Goal: Task Accomplishment & Management: Manage account settings

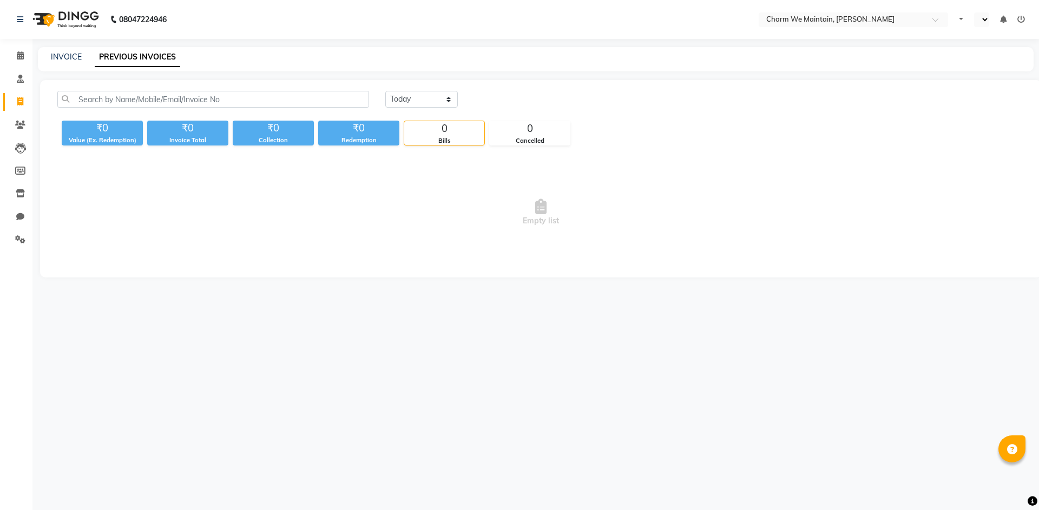
select select "en"
click at [23, 58] on icon at bounding box center [20, 55] width 7 height 8
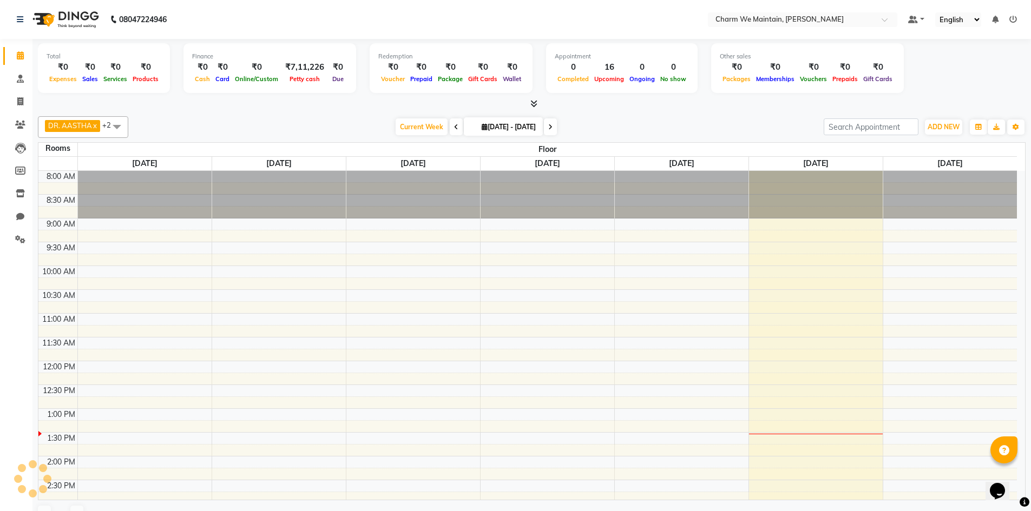
scroll to position [239, 0]
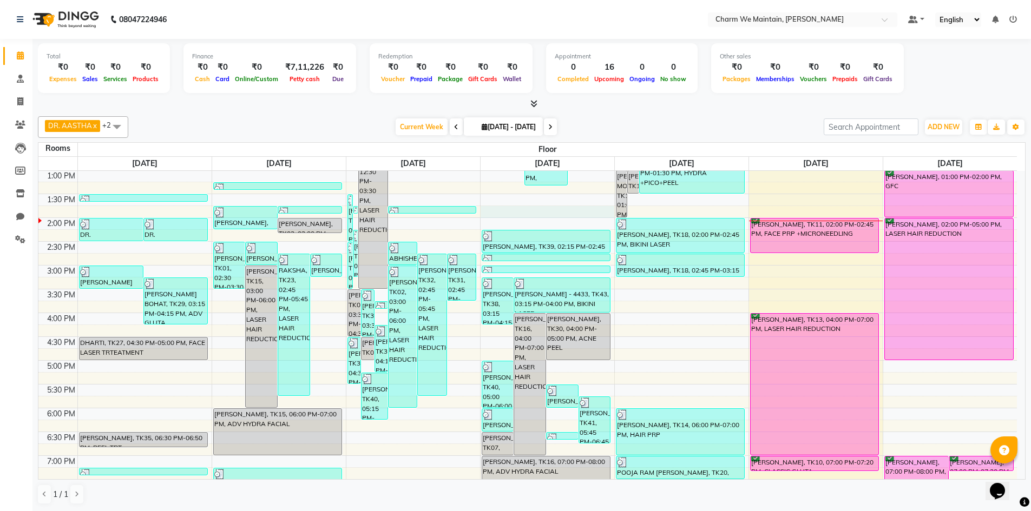
click at [518, 206] on div "8:00 AM 8:30 AM 9:00 AM 9:30 AM 10:00 AM 10:30 AM 11:00 AM 11:30 AM 12:00 PM 12…" at bounding box center [527, 289] width 978 height 714
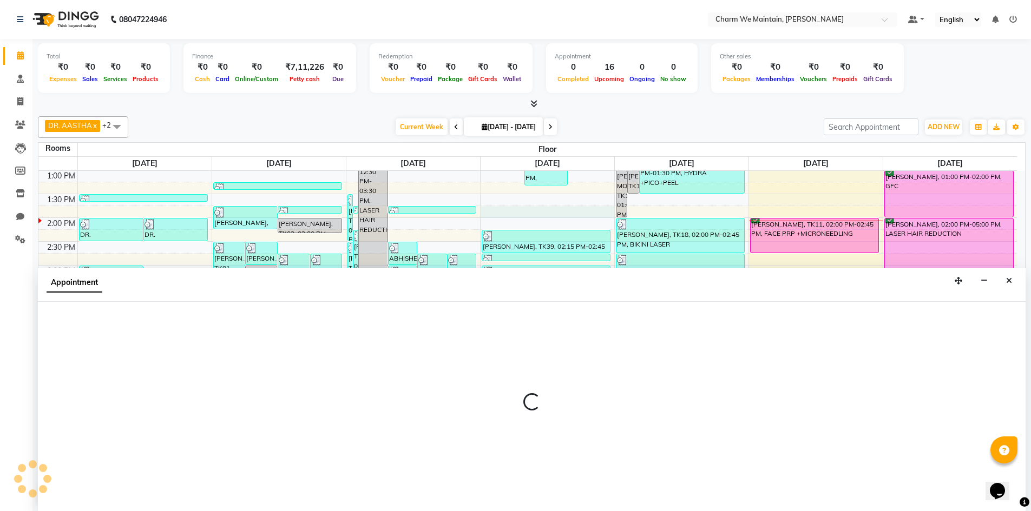
scroll to position [1, 0]
select select "825"
select select "tentative"
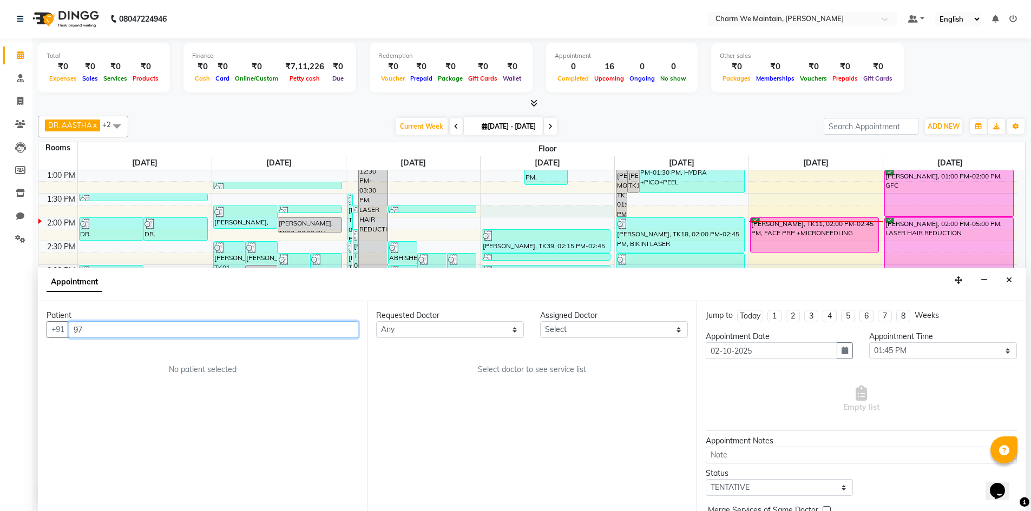
type input "97"
click at [1011, 281] on icon "Close" at bounding box center [1009, 280] width 6 height 8
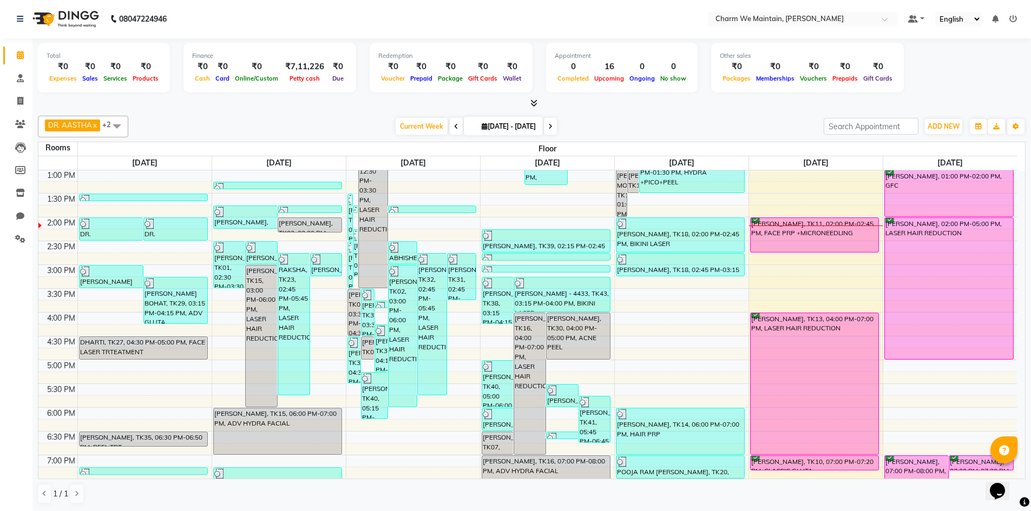
click at [1012, 18] on icon at bounding box center [1013, 19] width 8 height 8
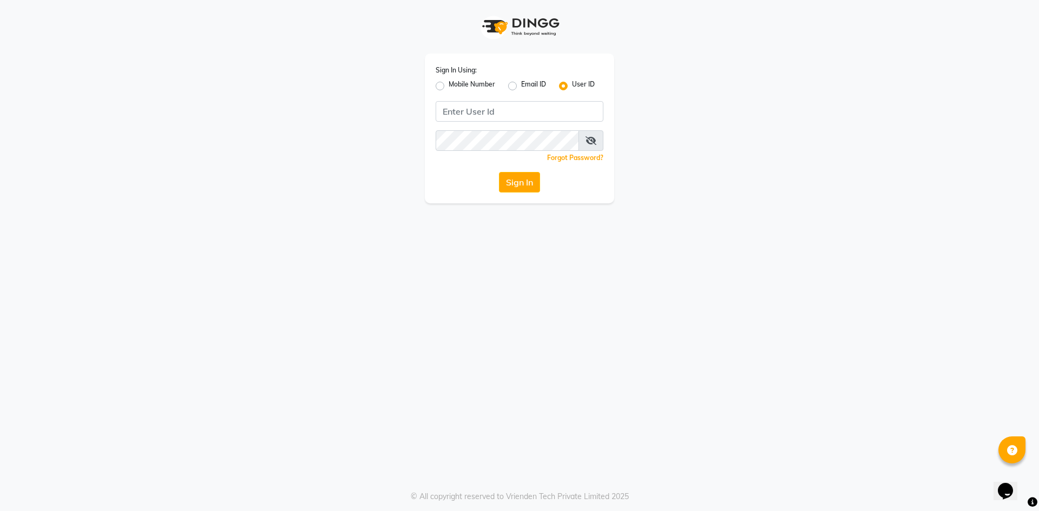
click at [449, 87] on label "Mobile Number" at bounding box center [472, 86] width 47 height 13
click at [449, 87] on input "Mobile Number" at bounding box center [452, 83] width 7 height 7
radio input "true"
radio input "false"
click at [501, 104] on input "Username" at bounding box center [537, 111] width 131 height 21
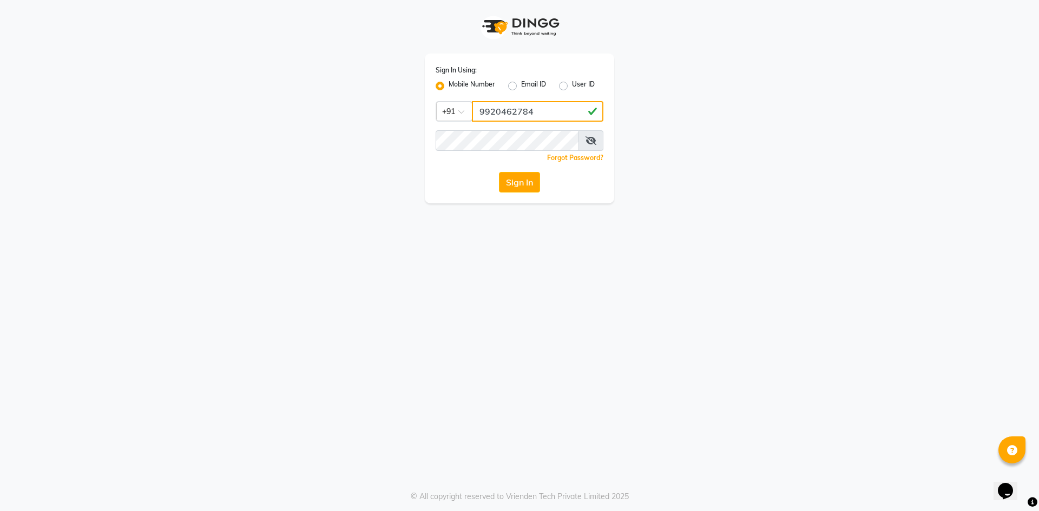
type input "9920462784"
click at [531, 186] on button "Sign In" at bounding box center [519, 182] width 41 height 21
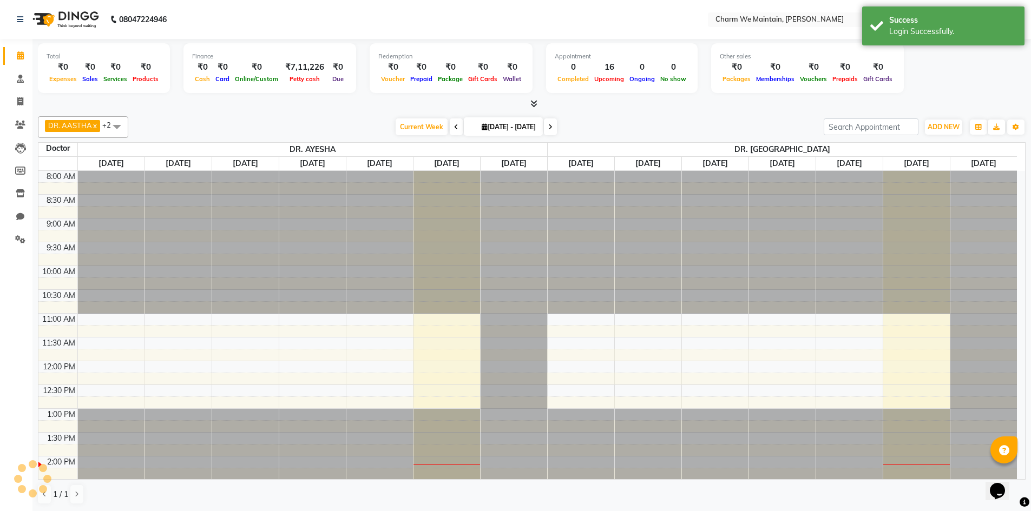
scroll to position [286, 0]
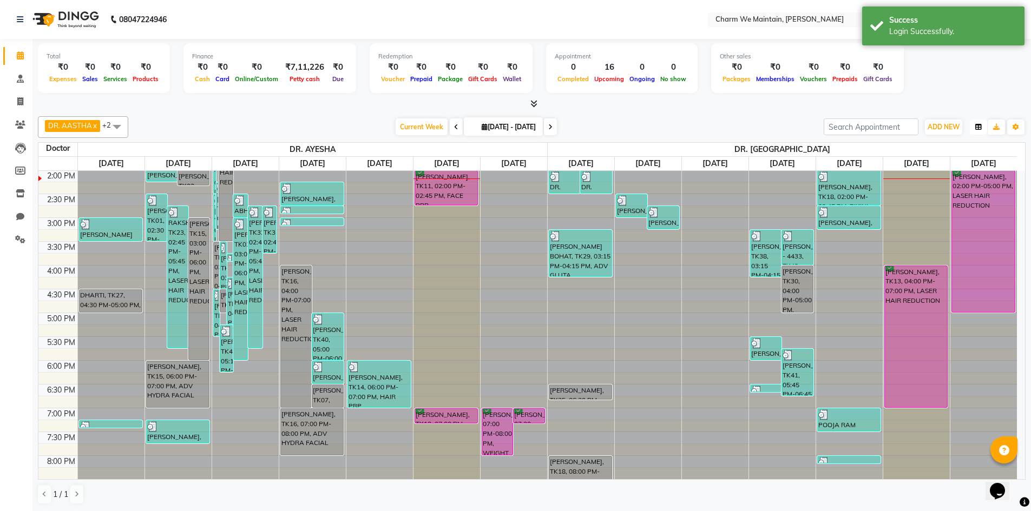
click at [977, 131] on button "button" at bounding box center [978, 127] width 17 height 15
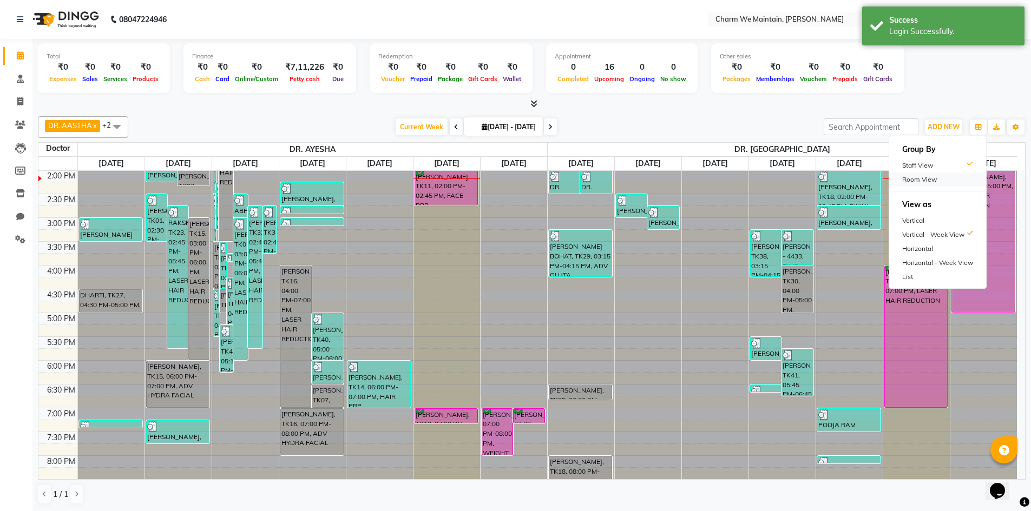
click at [931, 186] on div "Room View" at bounding box center [937, 180] width 97 height 14
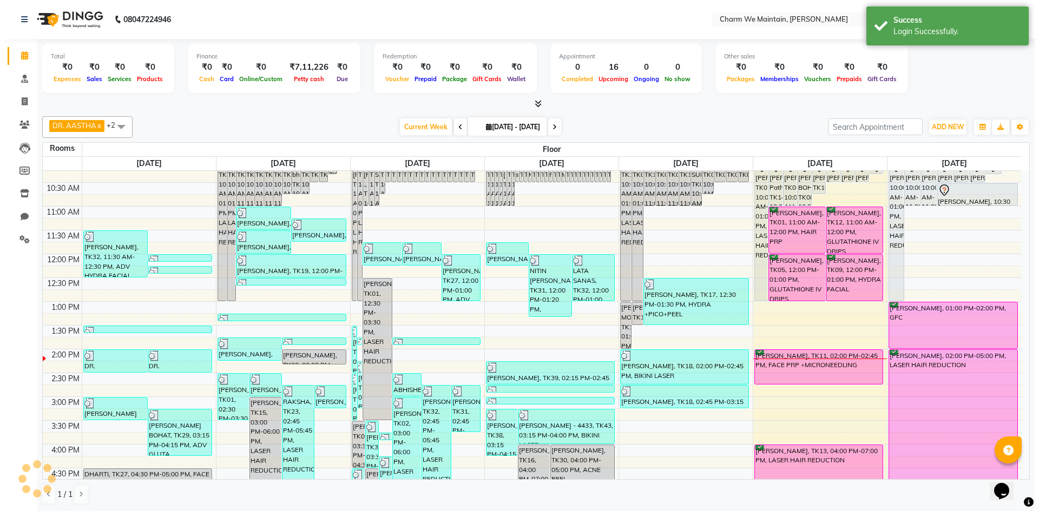
scroll to position [108, 0]
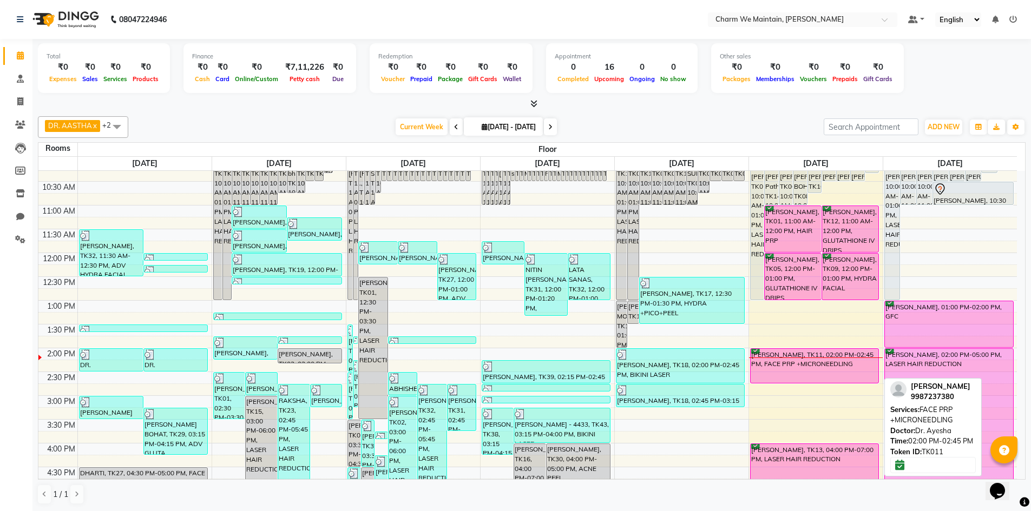
click at [790, 366] on div "[PERSON_NAME], TK11, 02:00 PM-02:45 PM, FACE PRP +MICRONEEDLING" at bounding box center [814, 366] width 128 height 34
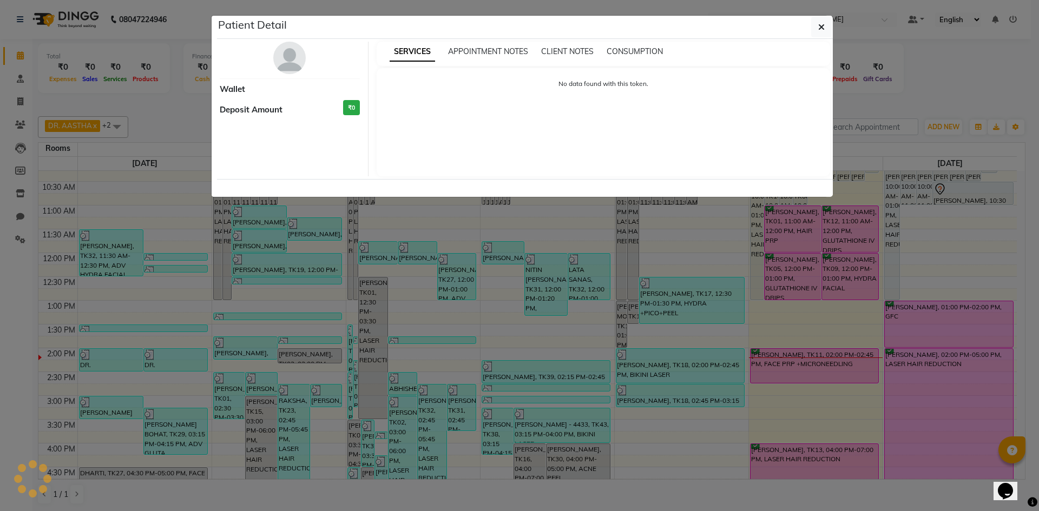
select select "6"
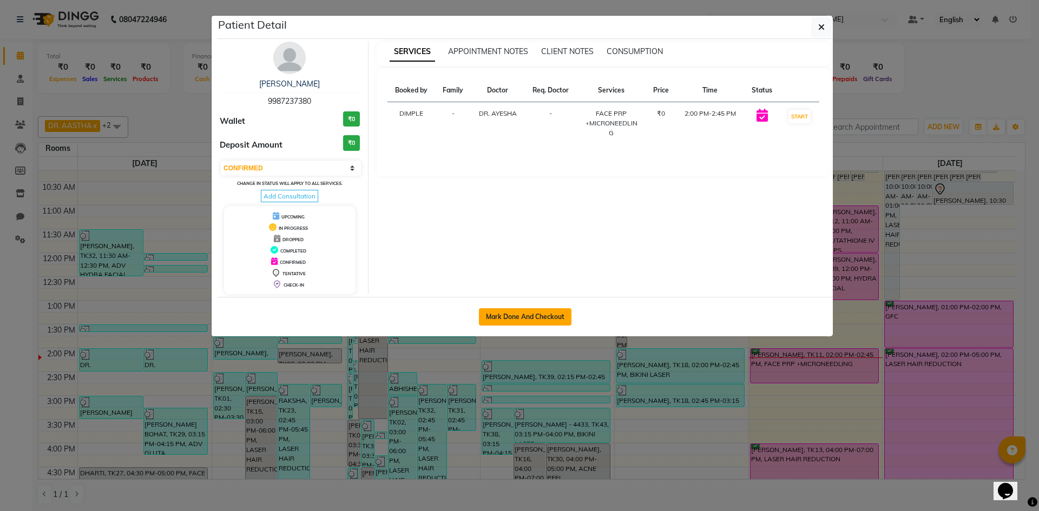
click at [545, 318] on button "Mark Done And Checkout" at bounding box center [525, 316] width 93 height 17
select select "8618"
select select "service"
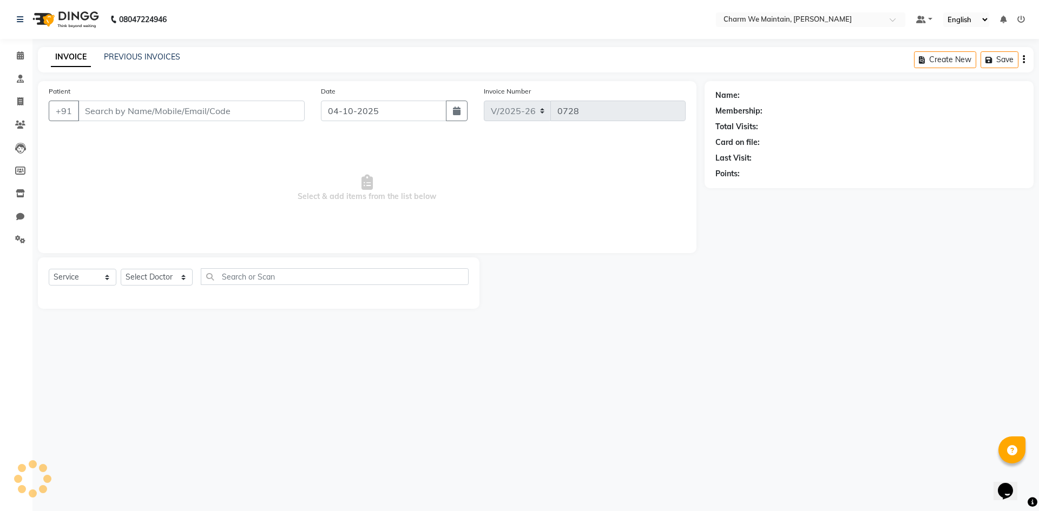
type input "9987237380"
select select "86210"
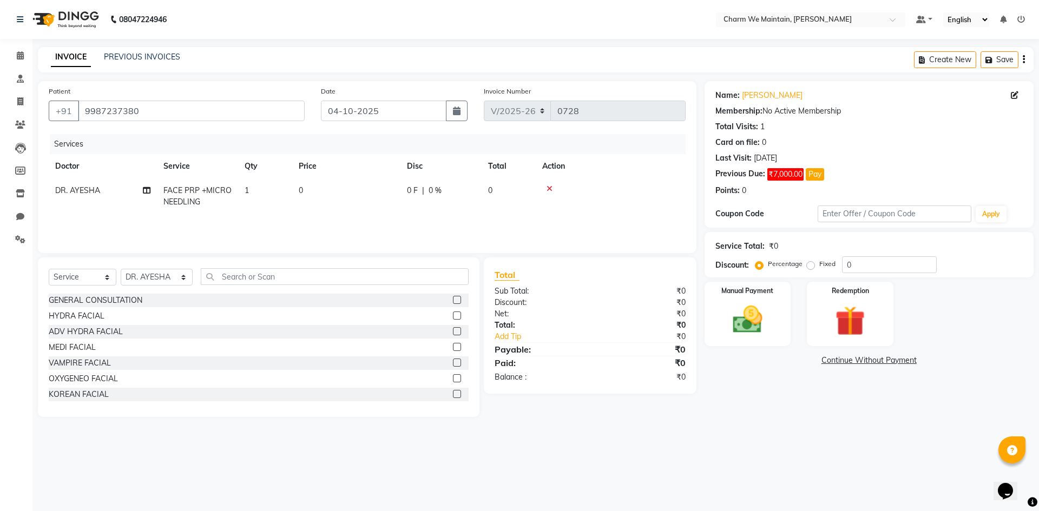
click at [338, 204] on td "0" at bounding box center [346, 197] width 108 height 36
select select "86210"
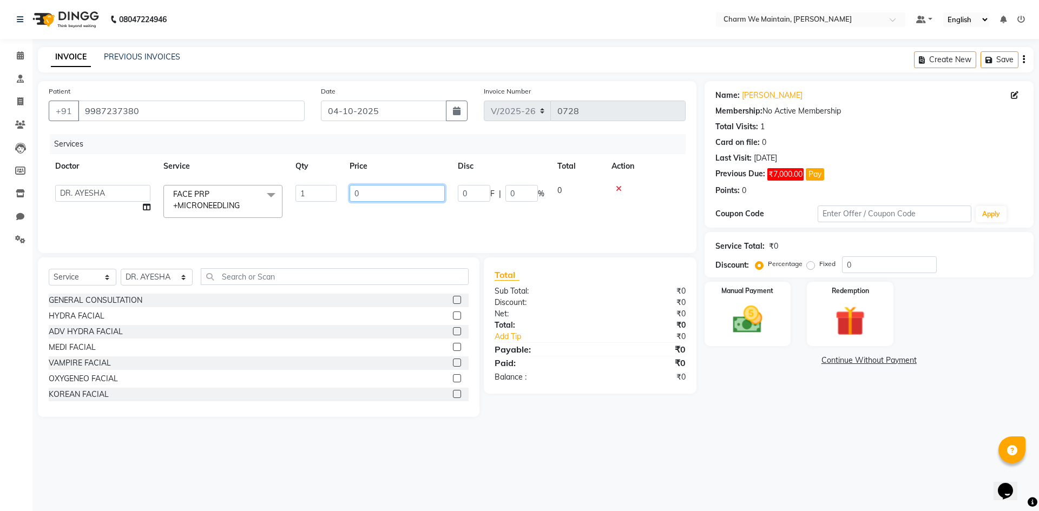
click at [388, 196] on input "0" at bounding box center [397, 193] width 95 height 17
type input "7000"
click at [753, 349] on div "Name: [PERSON_NAME] Membership: No Active Membership Total Visits: 1 Card on fi…" at bounding box center [872, 249] width 337 height 336
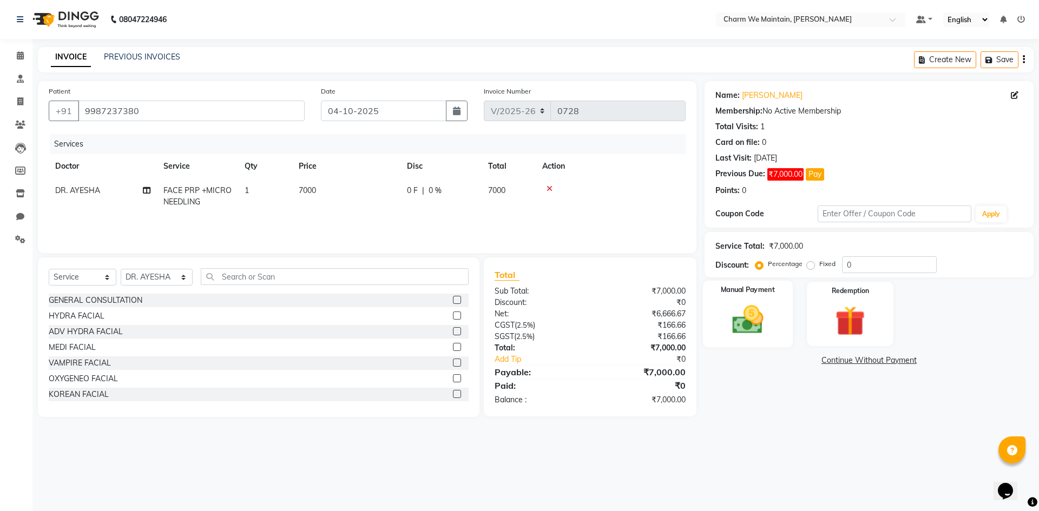
click at [760, 329] on img at bounding box center [747, 320] width 50 height 36
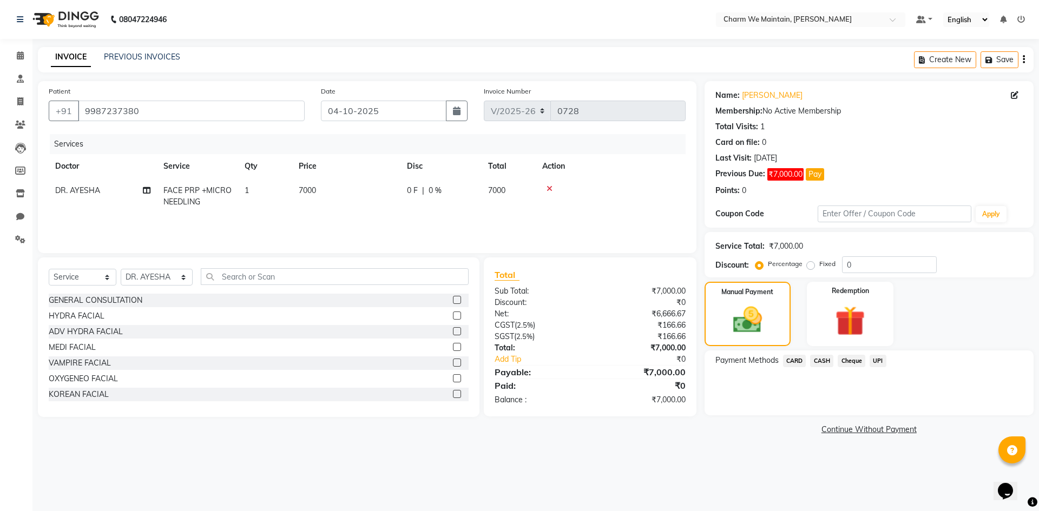
click at [878, 360] on span "UPI" at bounding box center [877, 361] width 17 height 12
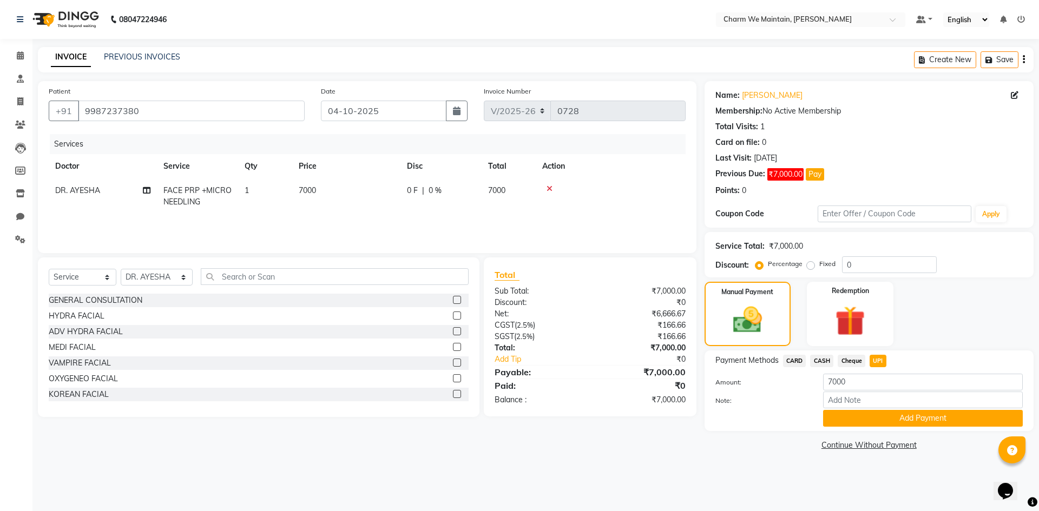
click at [792, 362] on span "CARD" at bounding box center [794, 361] width 23 height 12
click at [902, 417] on button "Add Payment" at bounding box center [923, 418] width 200 height 17
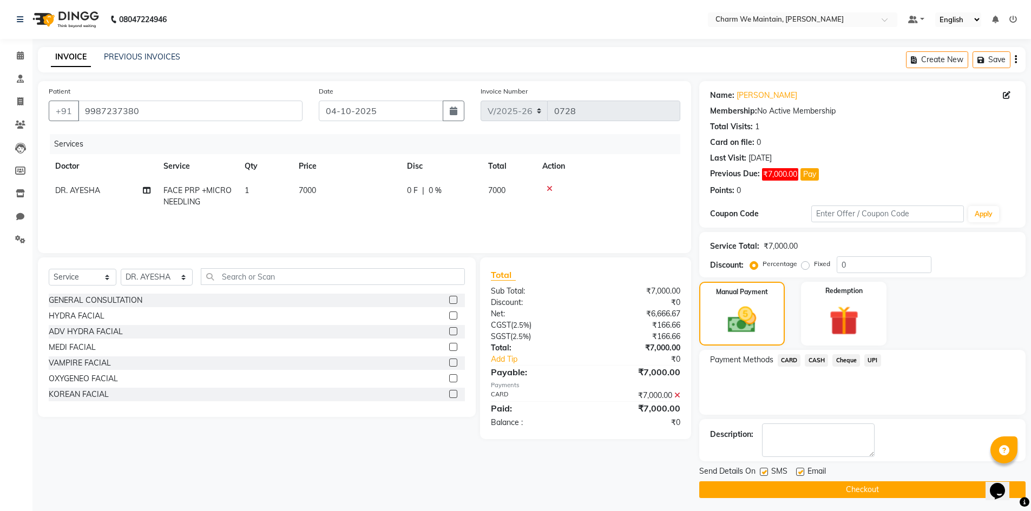
click at [847, 492] on button "Checkout" at bounding box center [862, 490] width 326 height 17
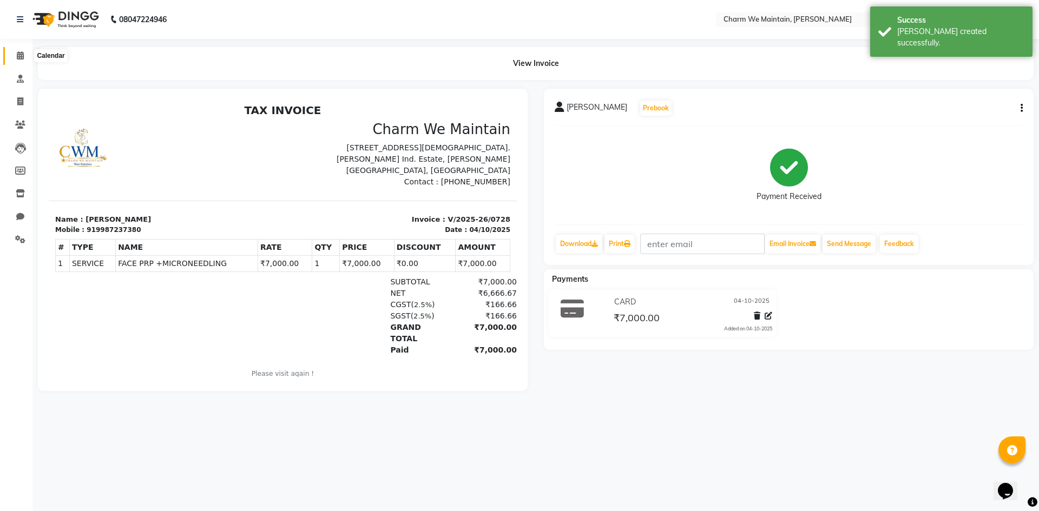
click at [19, 51] on icon at bounding box center [20, 55] width 7 height 8
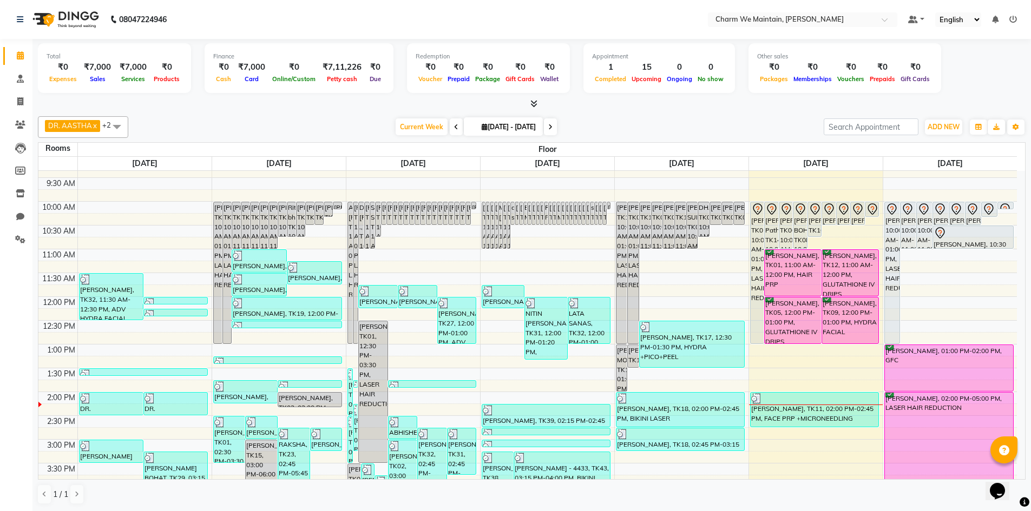
scroll to position [108, 0]
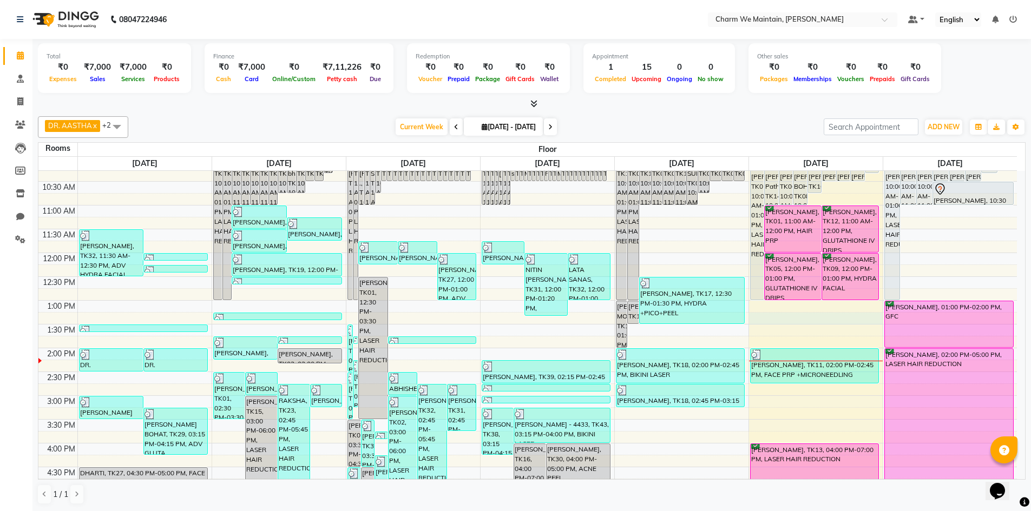
click at [809, 314] on div "8:00 AM 8:30 AM 9:00 AM 9:30 AM 10:00 AM 10:30 AM 11:00 AM 11:30 AM 12:00 PM 12…" at bounding box center [527, 420] width 978 height 714
select select "795"
select select "tentative"
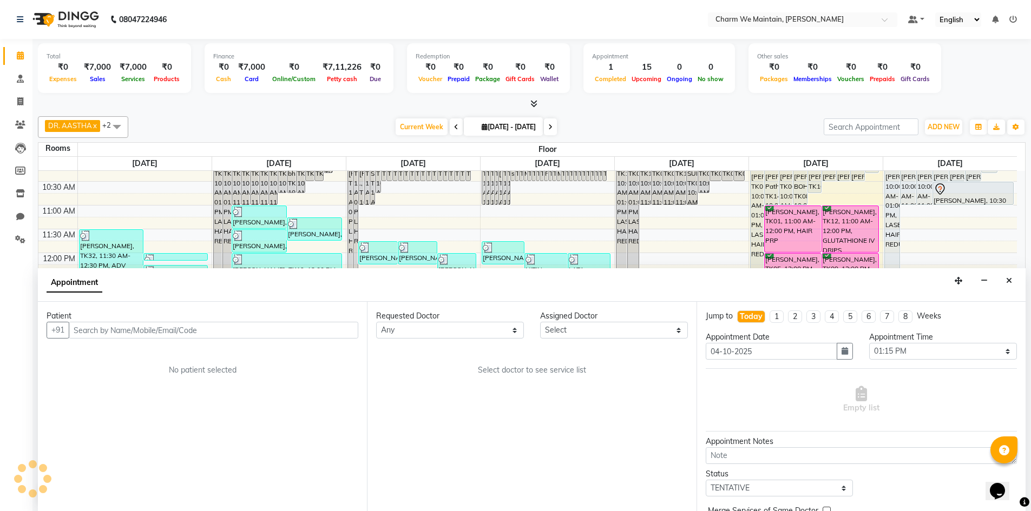
scroll to position [1, 0]
click at [275, 327] on input "text" at bounding box center [213, 329] width 289 height 17
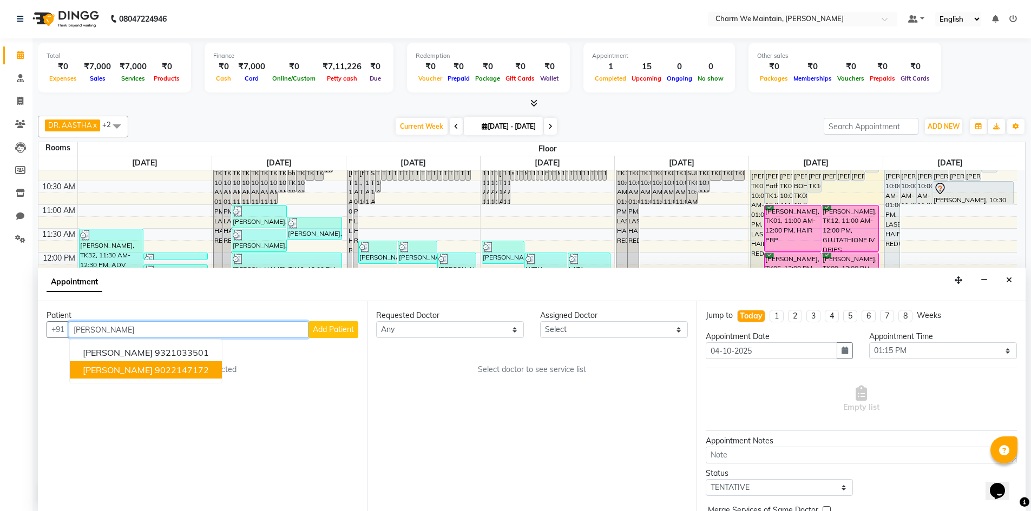
click at [155, 372] on ngb-highlight "9022147172" at bounding box center [182, 370] width 54 height 11
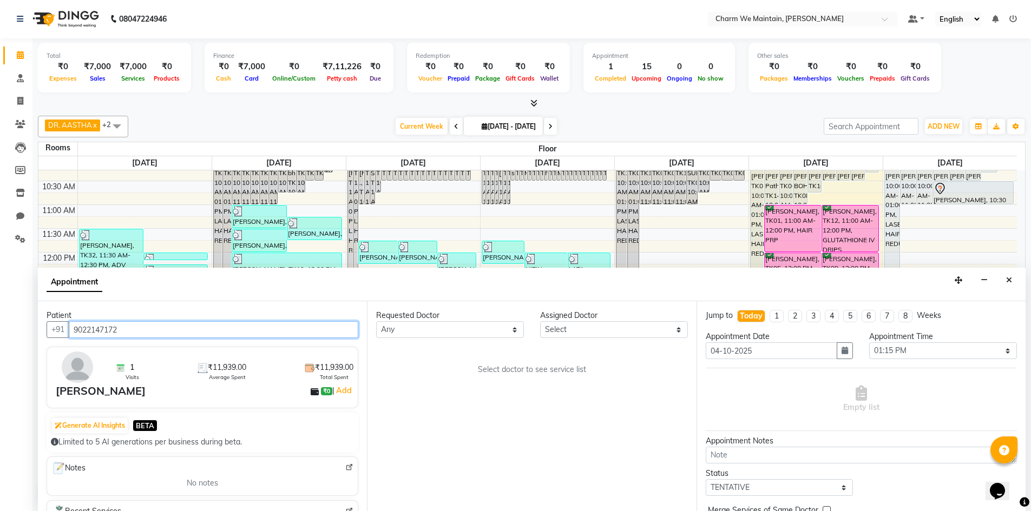
type input "9022147172"
click at [588, 331] on select "Select DR. AYESHA DR. [GEOGRAPHIC_DATA]" at bounding box center [614, 329] width 148 height 17
select select "86210"
click at [540, 321] on select "Select DR. AYESHA DR. [GEOGRAPHIC_DATA]" at bounding box center [614, 329] width 148 height 17
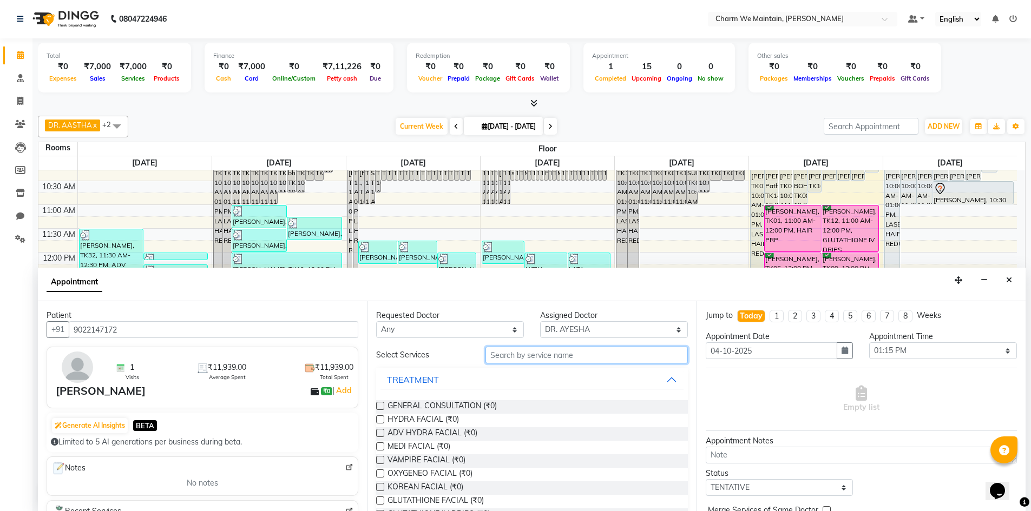
click at [556, 352] on input "text" at bounding box center [586, 355] width 202 height 17
click at [556, 357] on input "text" at bounding box center [586, 355] width 202 height 17
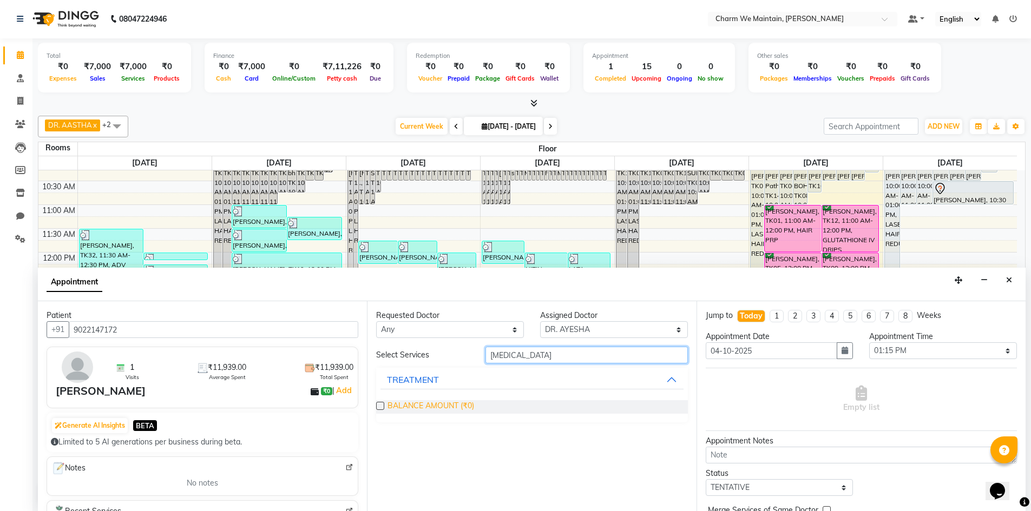
type input "[MEDICAL_DATA]"
click at [441, 407] on span "BALANCE AMOUNT (₹0)" at bounding box center [430, 407] width 87 height 14
checkbox input "false"
select select "4343"
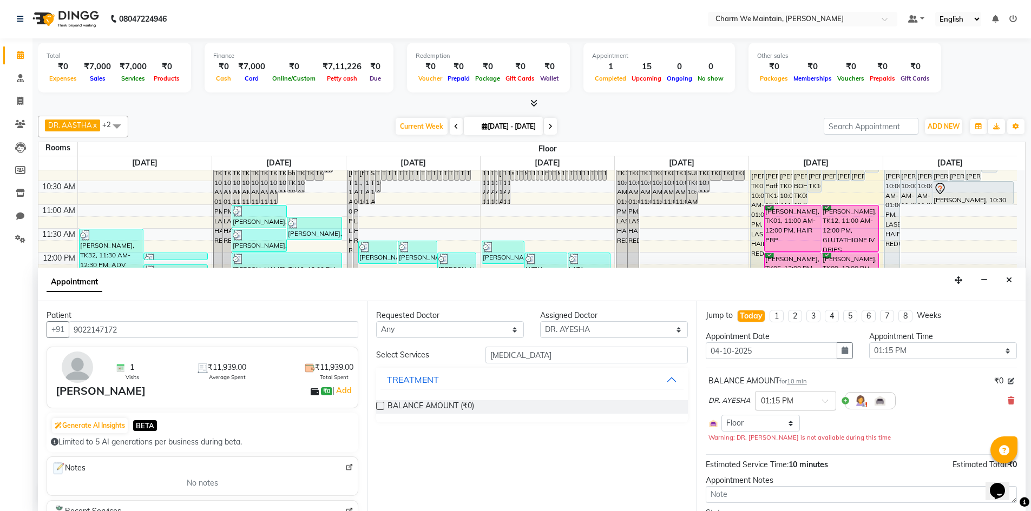
scroll to position [93, 0]
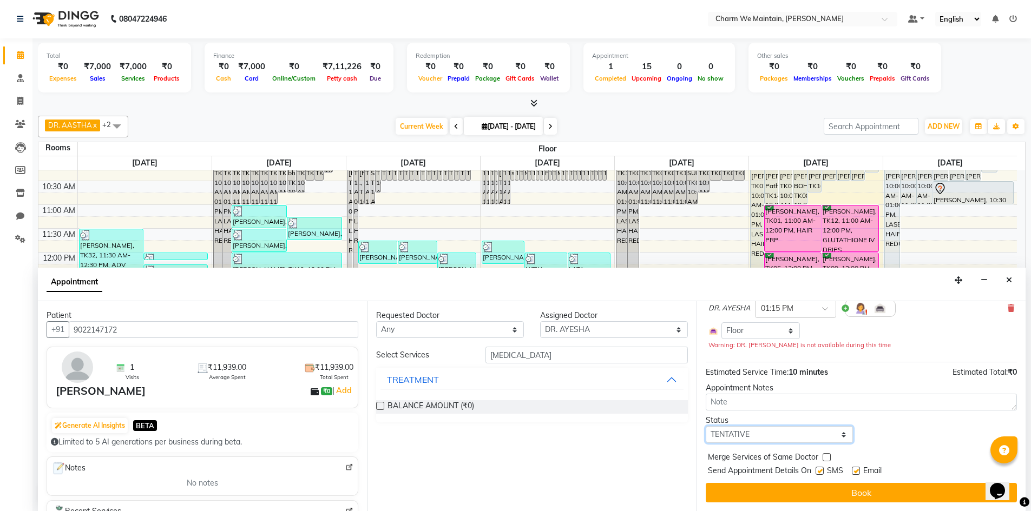
click at [794, 438] on select "Select TENTATIVE CONFIRM CHECK-IN UPCOMING" at bounding box center [779, 434] width 148 height 17
select select "confirm booking"
click at [705, 426] on select "Select TENTATIVE CONFIRM CHECK-IN UPCOMING" at bounding box center [779, 434] width 148 height 17
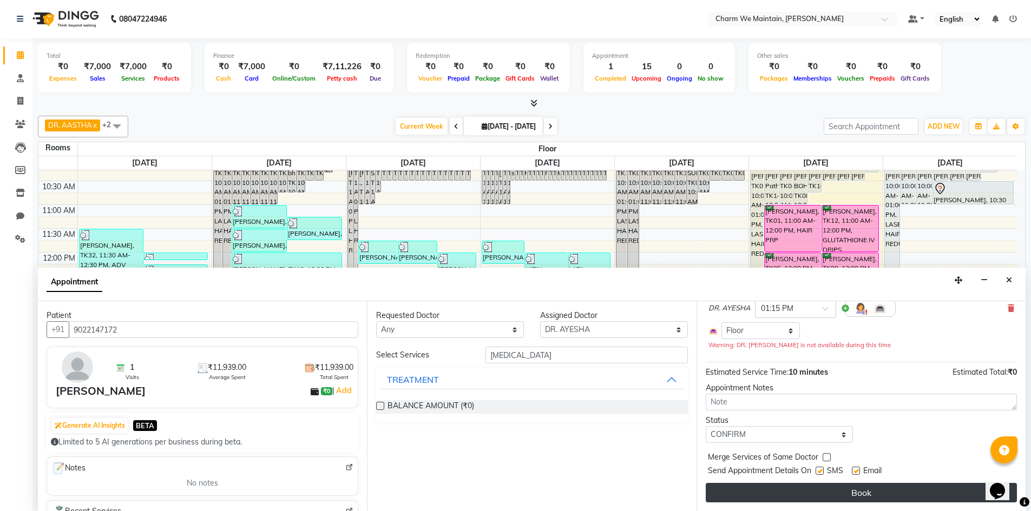
click at [875, 495] on button "Book" at bounding box center [860, 492] width 311 height 19
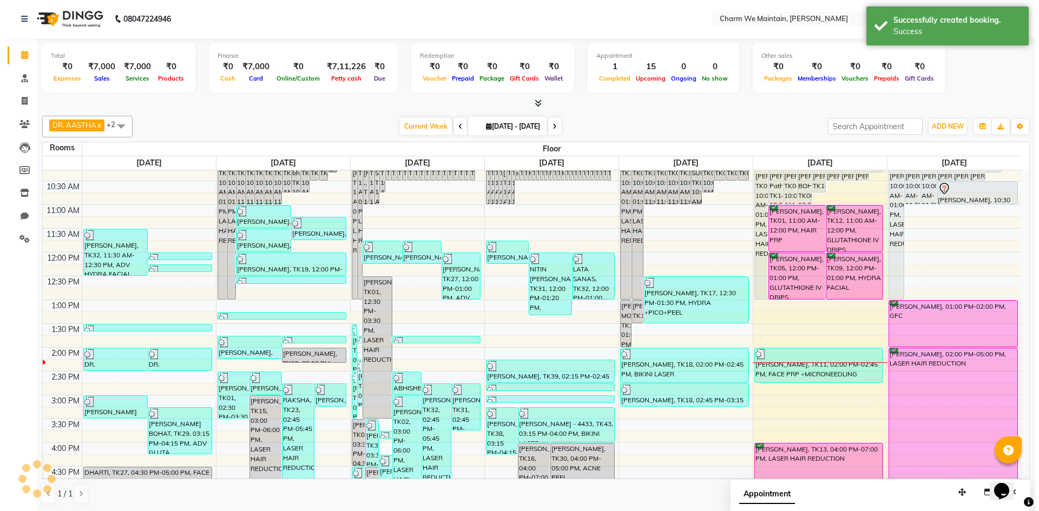
scroll to position [0, 0]
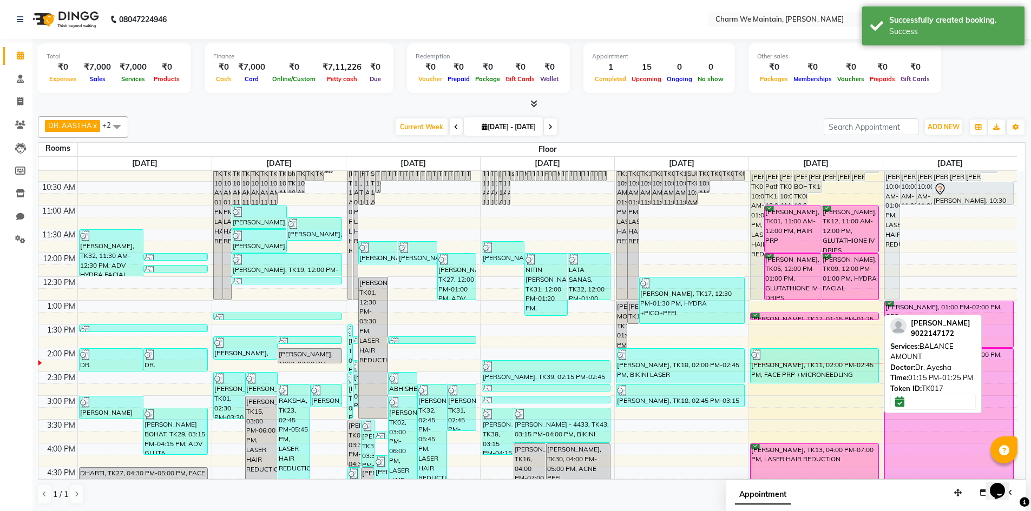
click at [830, 314] on div "[PERSON_NAME], TK17, 01:15 PM-01:25 PM, BALANCE AMOUNT" at bounding box center [814, 316] width 128 height 6
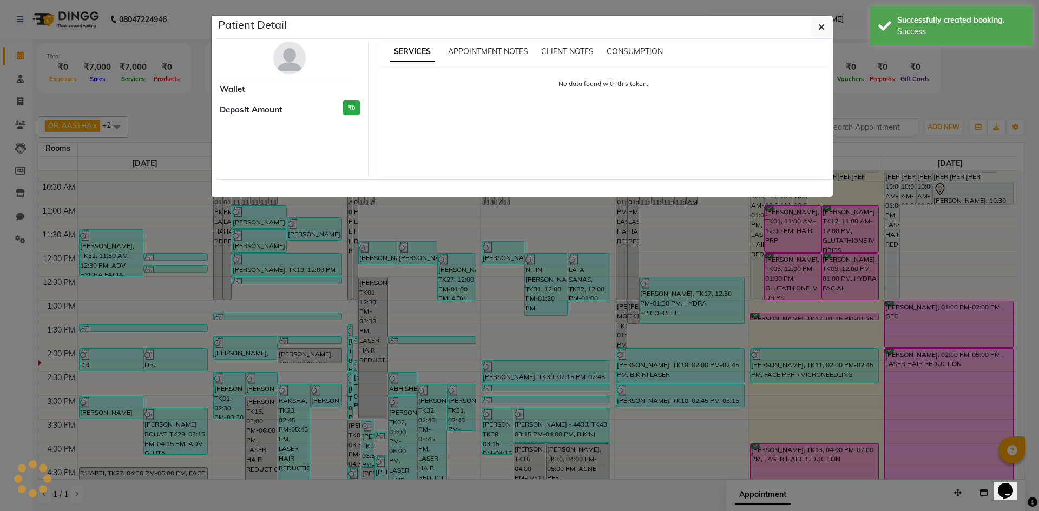
select select "6"
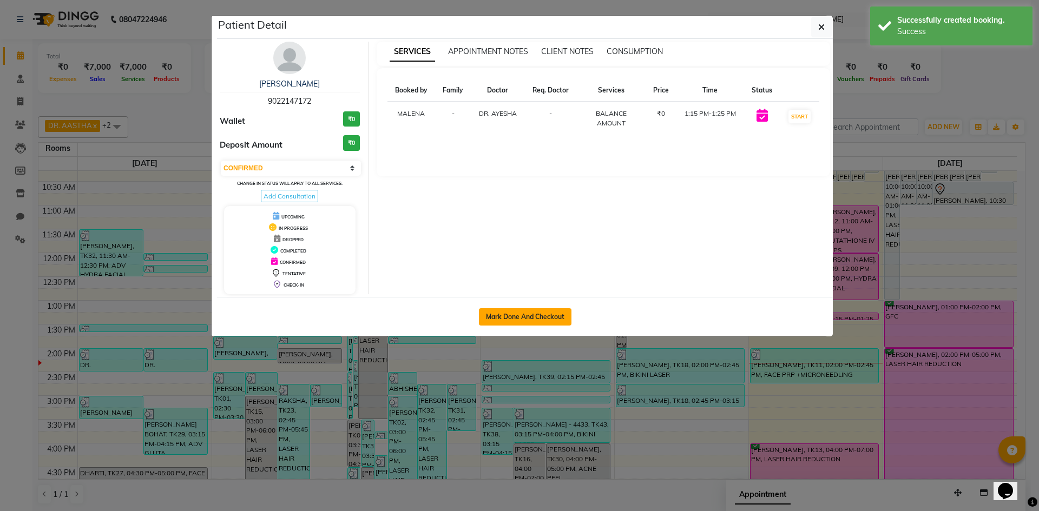
click at [525, 318] on button "Mark Done And Checkout" at bounding box center [525, 316] width 93 height 17
select select "service"
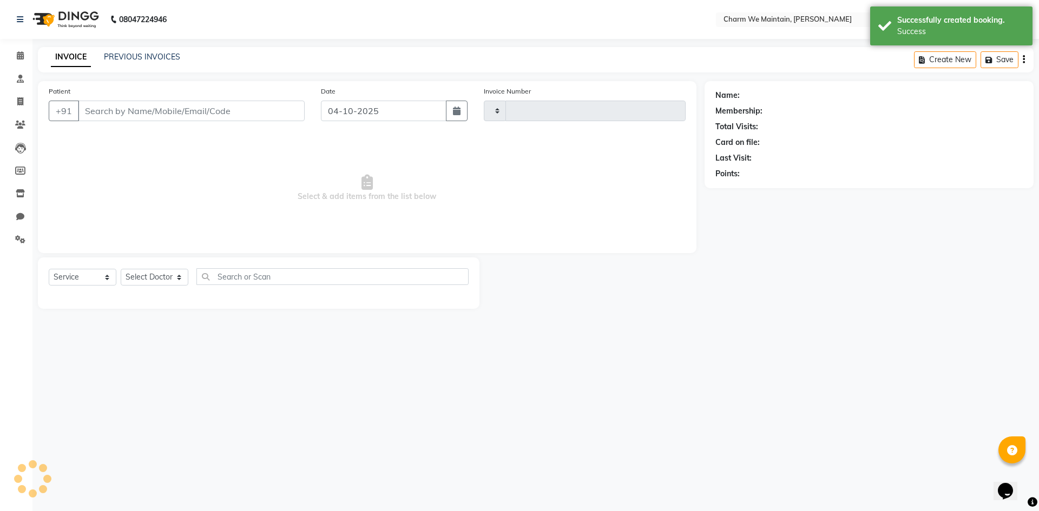
type input "0729"
select select "8618"
type input "9022147172"
select select "86210"
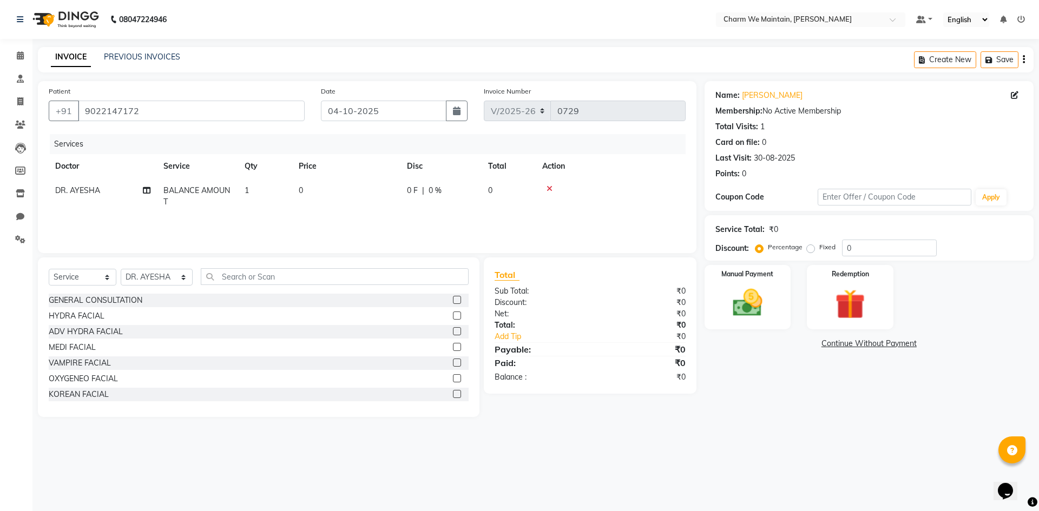
click at [317, 203] on td "0" at bounding box center [346, 197] width 108 height 36
select select "86210"
click at [367, 192] on input "0" at bounding box center [397, 193] width 95 height 17
type input "20000"
click at [756, 289] on img at bounding box center [747, 303] width 50 height 36
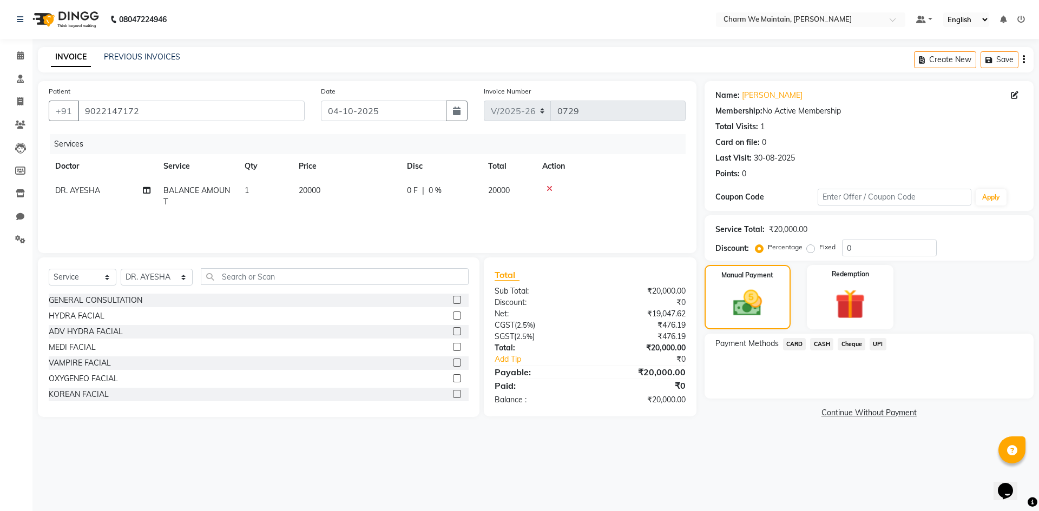
click at [793, 345] on span "CARD" at bounding box center [794, 344] width 23 height 12
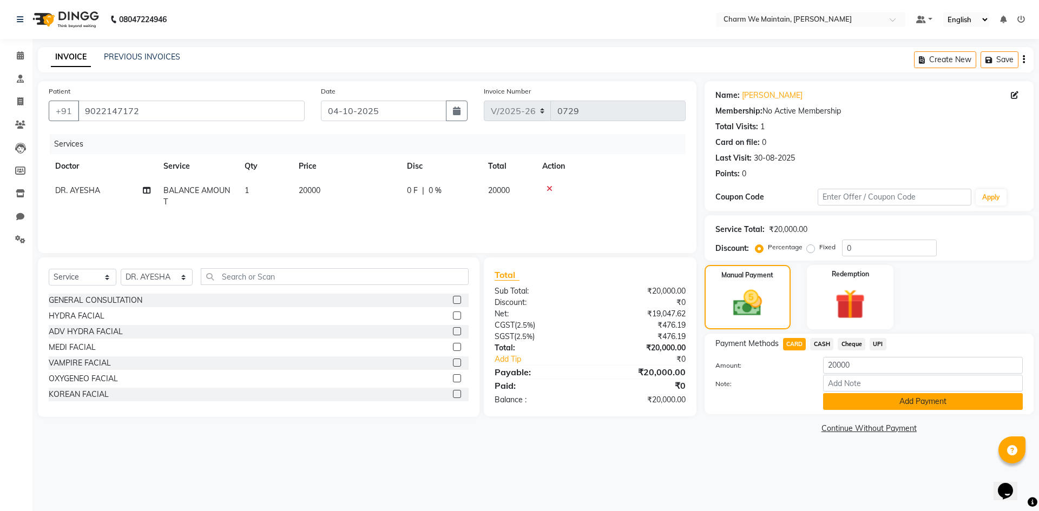
click at [927, 404] on button "Add Payment" at bounding box center [923, 401] width 200 height 17
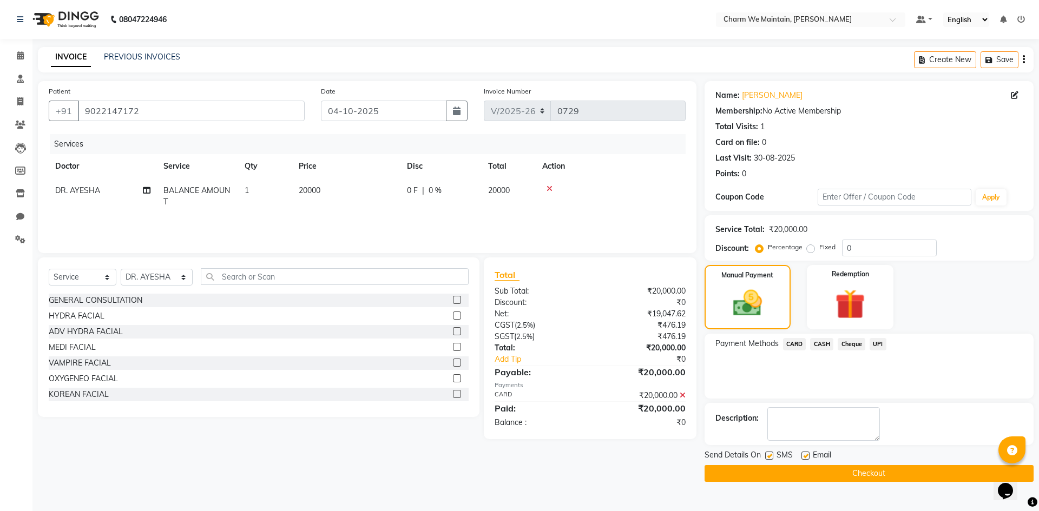
click at [912, 474] on button "Checkout" at bounding box center [868, 473] width 329 height 17
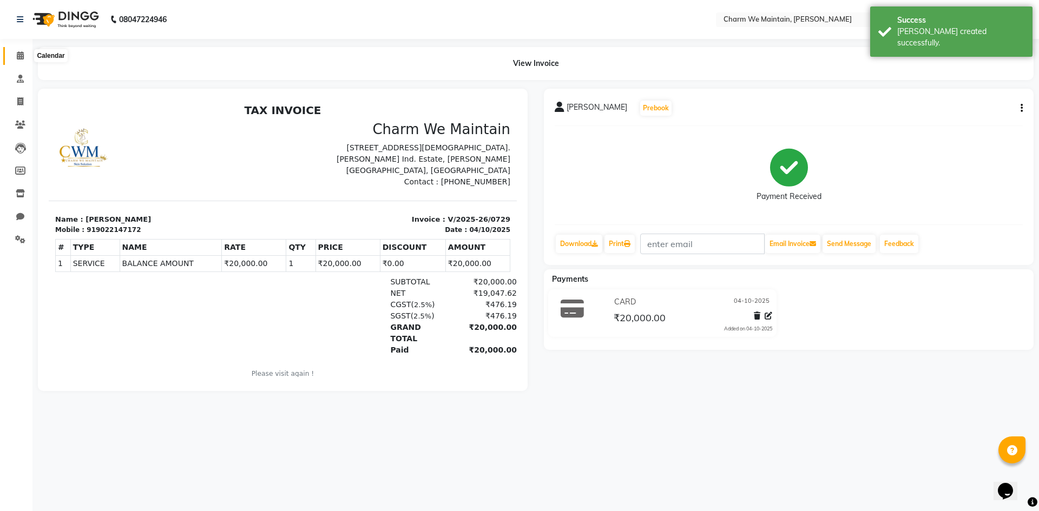
click at [19, 53] on icon at bounding box center [20, 55] width 7 height 8
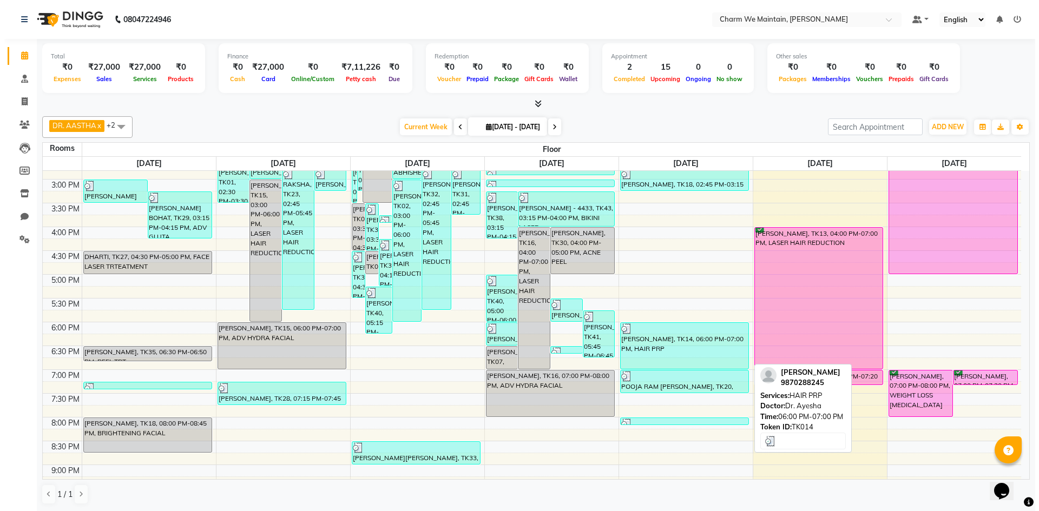
scroll to position [162, 0]
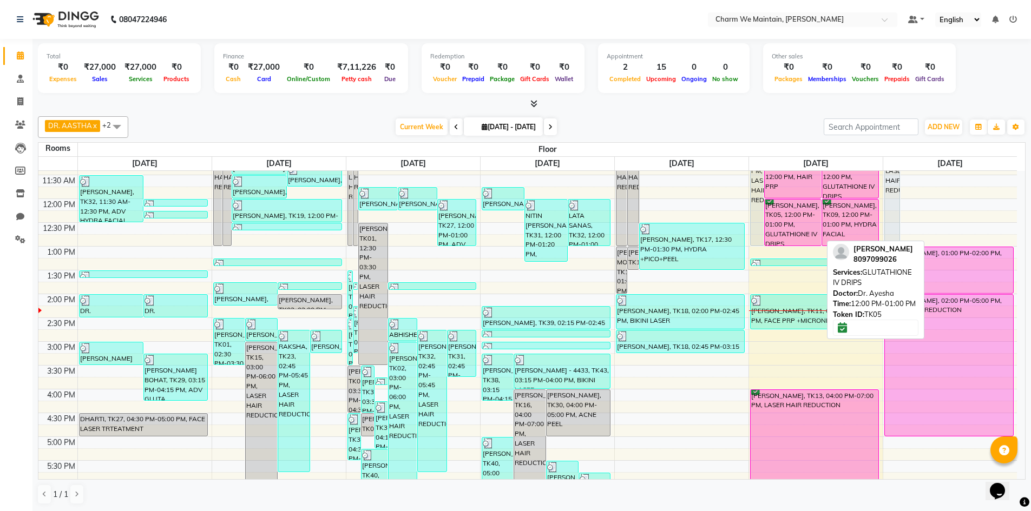
click at [790, 228] on div "[PERSON_NAME], TK05, 12:00 PM-01:00 PM, GLUTATHIONE IV DRIPS" at bounding box center [792, 223] width 56 height 46
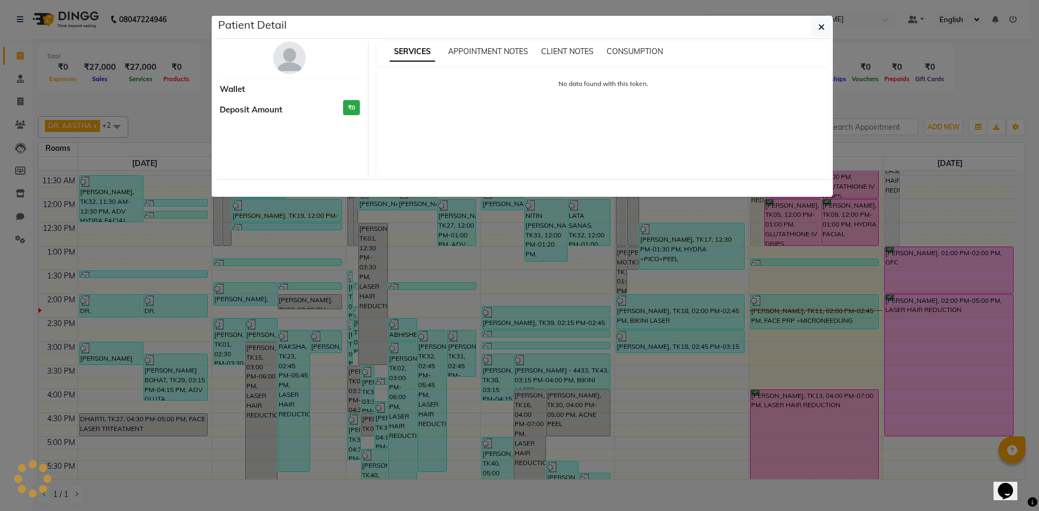
select select "6"
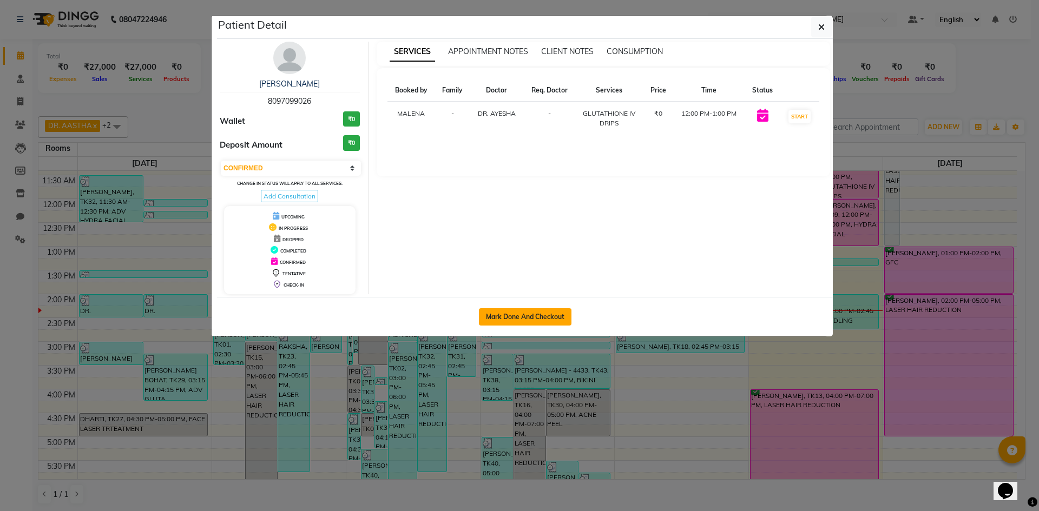
click at [538, 319] on button "Mark Done And Checkout" at bounding box center [525, 316] width 93 height 17
select select "8618"
select select "service"
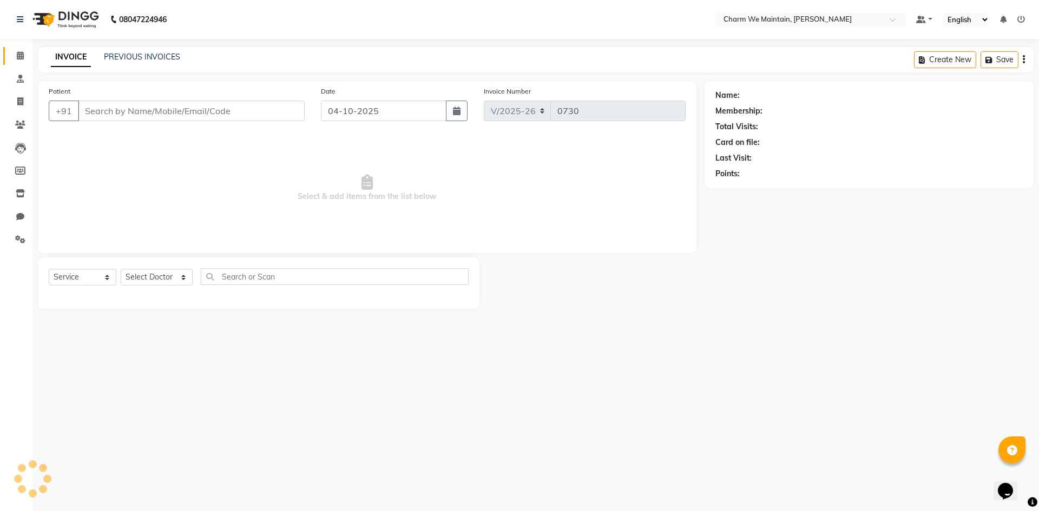
type input "8097099026"
select select "86210"
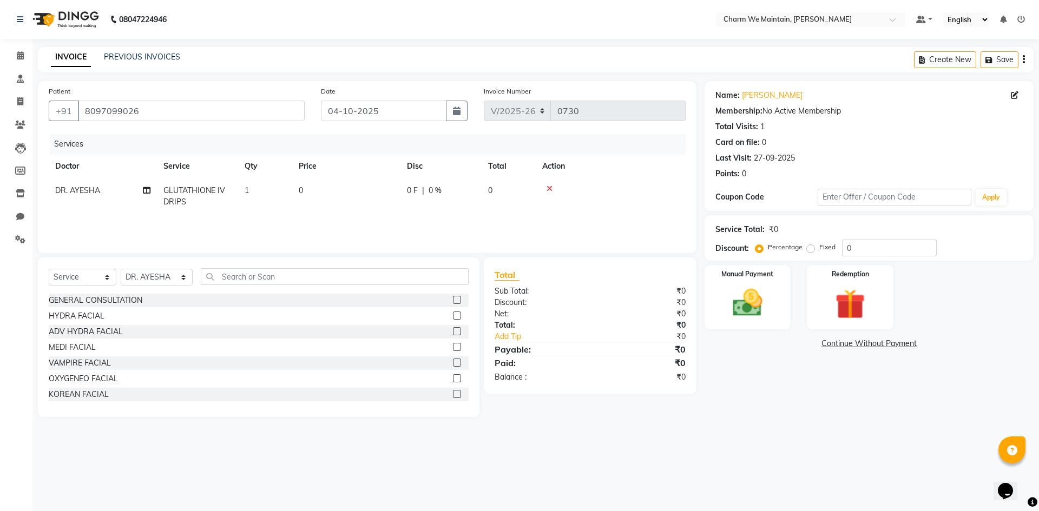
click at [332, 213] on td "0" at bounding box center [346, 197] width 108 height 36
select select "86210"
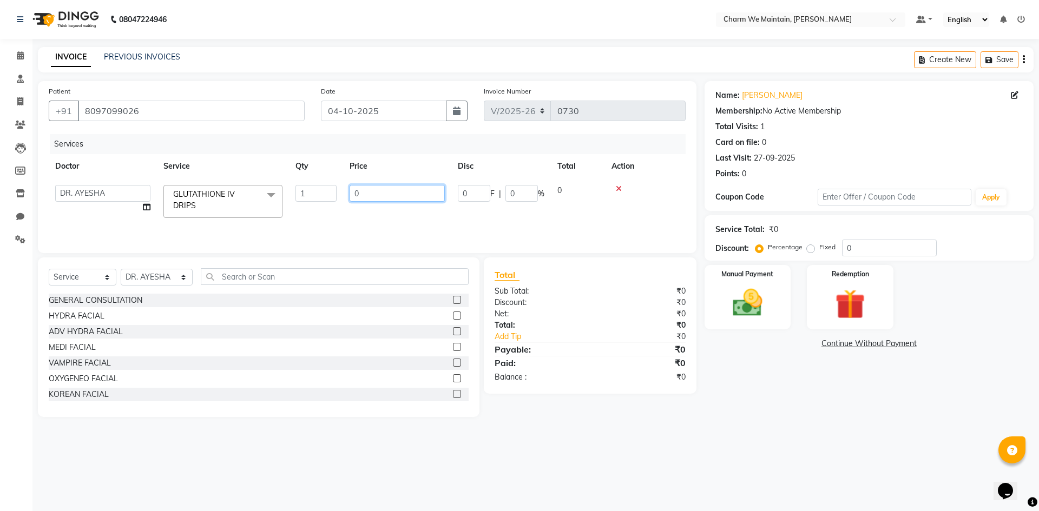
click at [373, 195] on input "0" at bounding box center [397, 193] width 95 height 17
type input "5000"
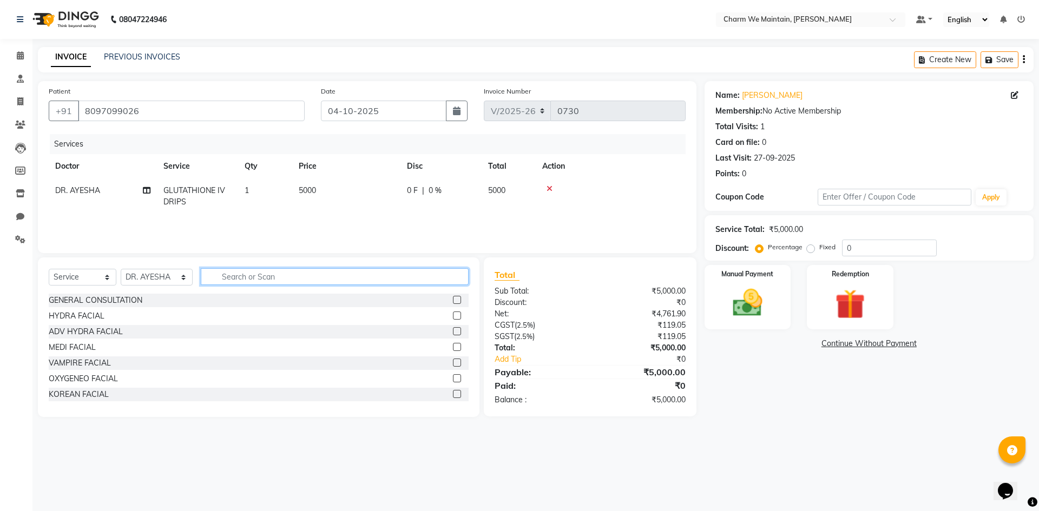
click at [236, 278] on input "text" at bounding box center [335, 276] width 268 height 17
type input "FACE"
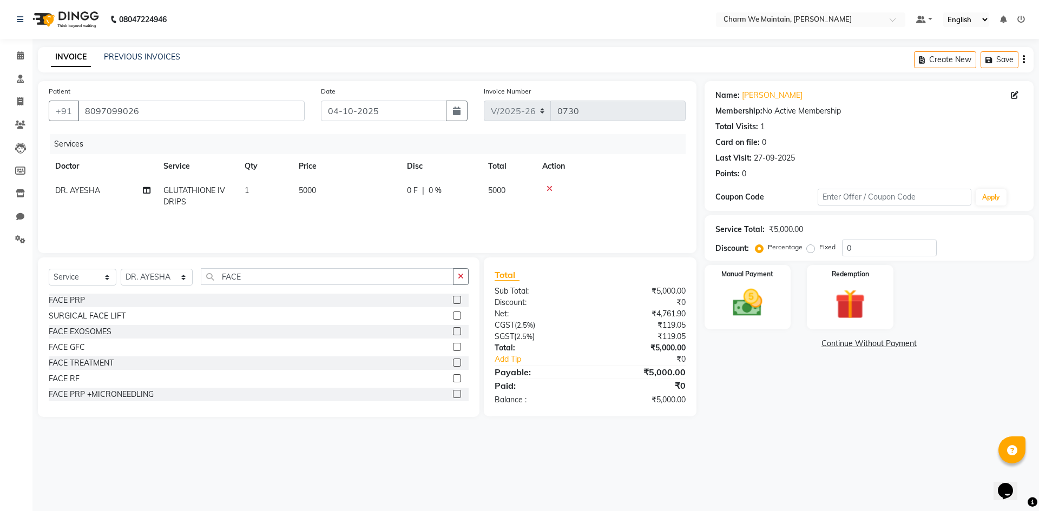
click at [453, 396] on label at bounding box center [457, 394] width 8 height 8
click at [453, 396] on input "checkbox" at bounding box center [456, 394] width 7 height 7
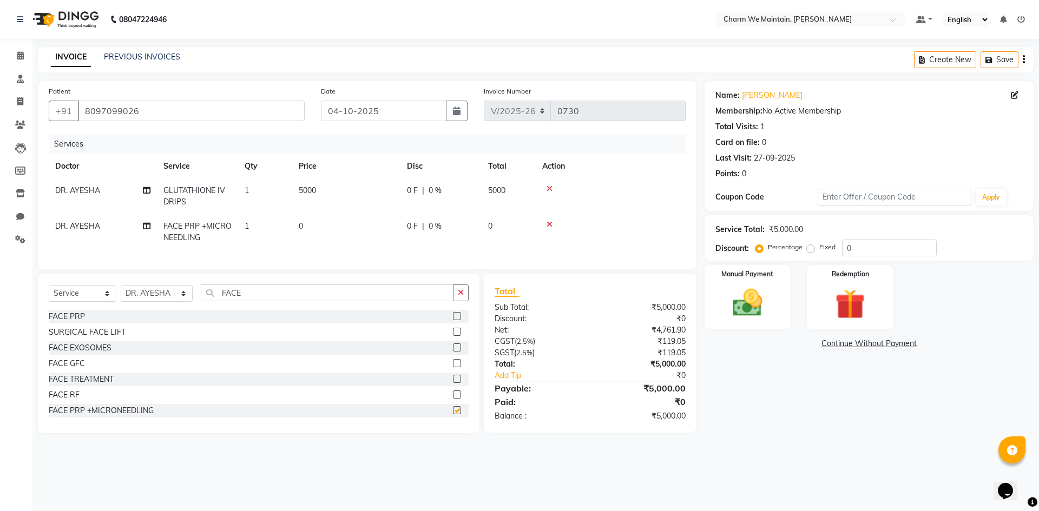
checkbox input "false"
click at [342, 238] on td "0" at bounding box center [346, 232] width 108 height 36
select select "86210"
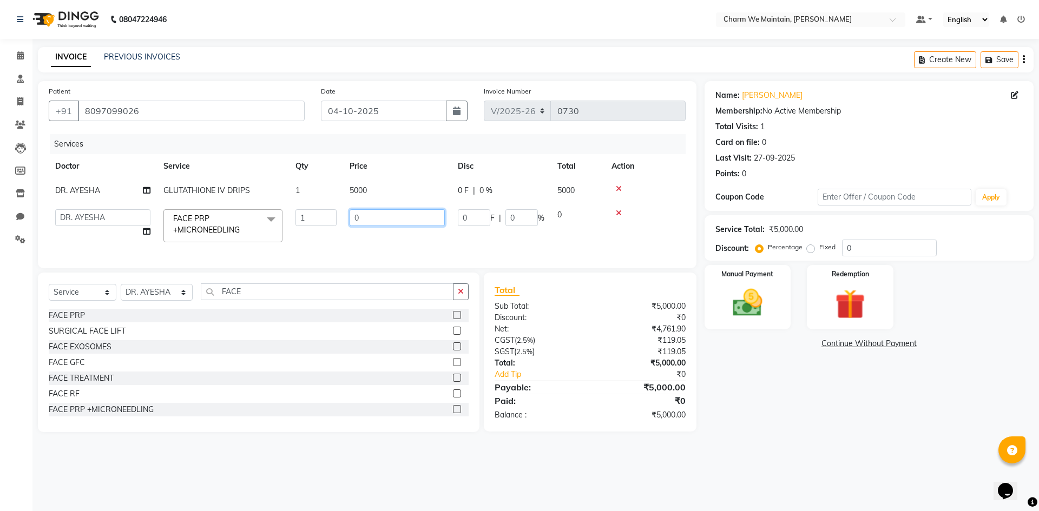
click at [378, 224] on input "0" at bounding box center [397, 217] width 95 height 17
type input "5000"
click at [738, 303] on img at bounding box center [747, 303] width 50 height 36
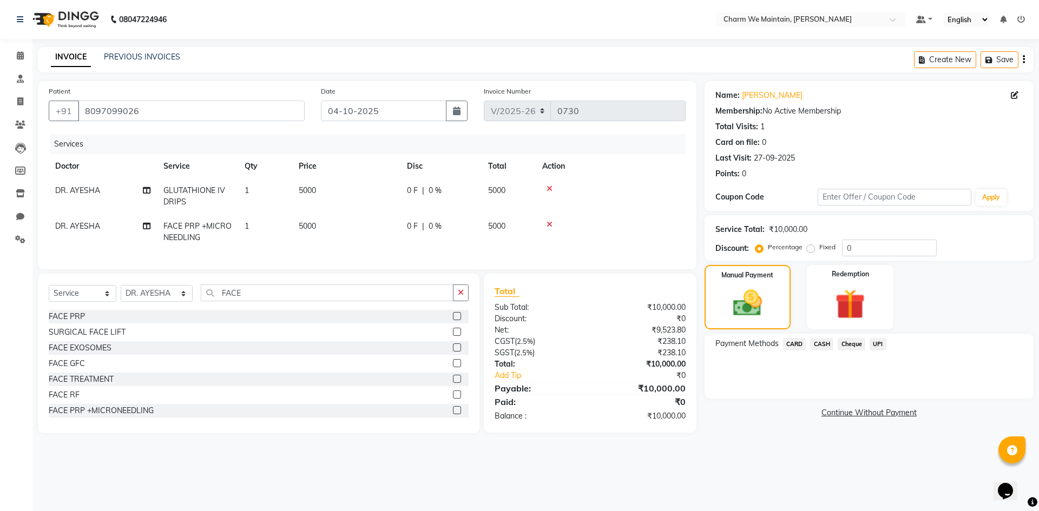
click at [877, 345] on span "UPI" at bounding box center [877, 344] width 17 height 12
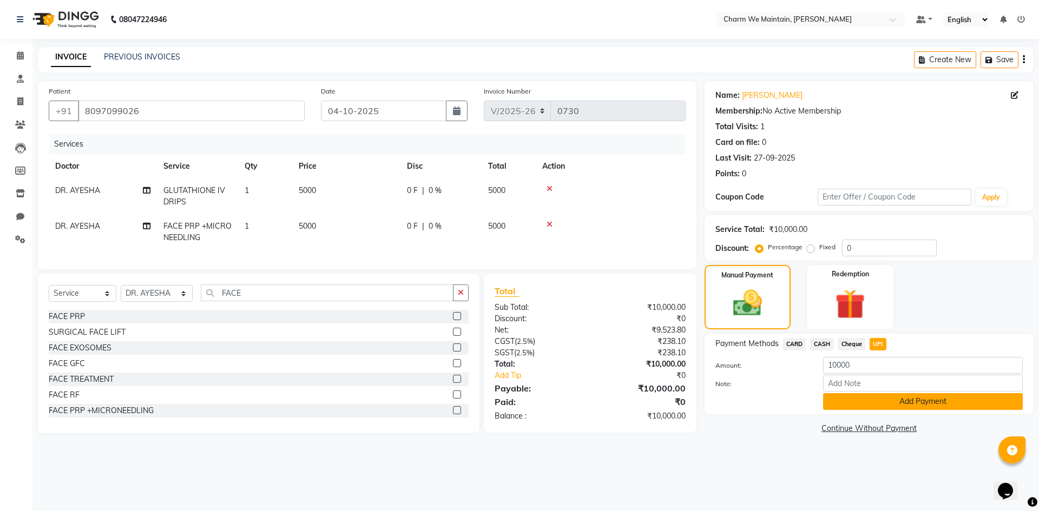
click at [879, 402] on button "Add Payment" at bounding box center [923, 401] width 200 height 17
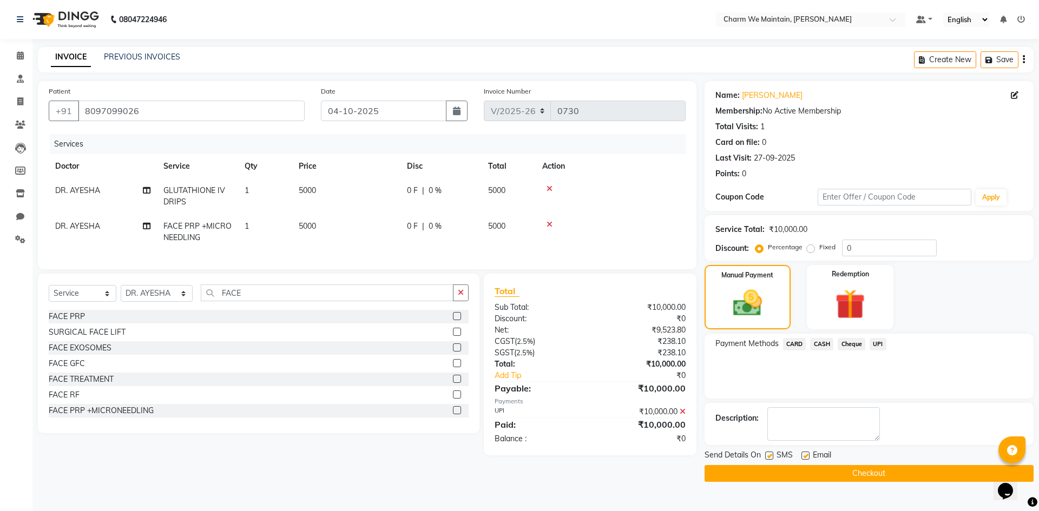
click at [863, 468] on button "Checkout" at bounding box center [868, 473] width 329 height 17
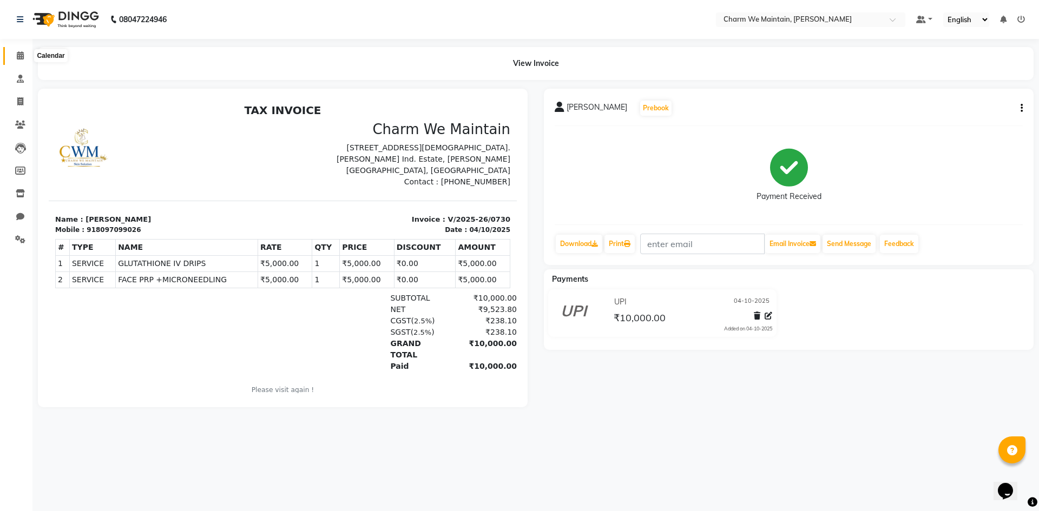
click at [20, 58] on icon at bounding box center [20, 55] width 7 height 8
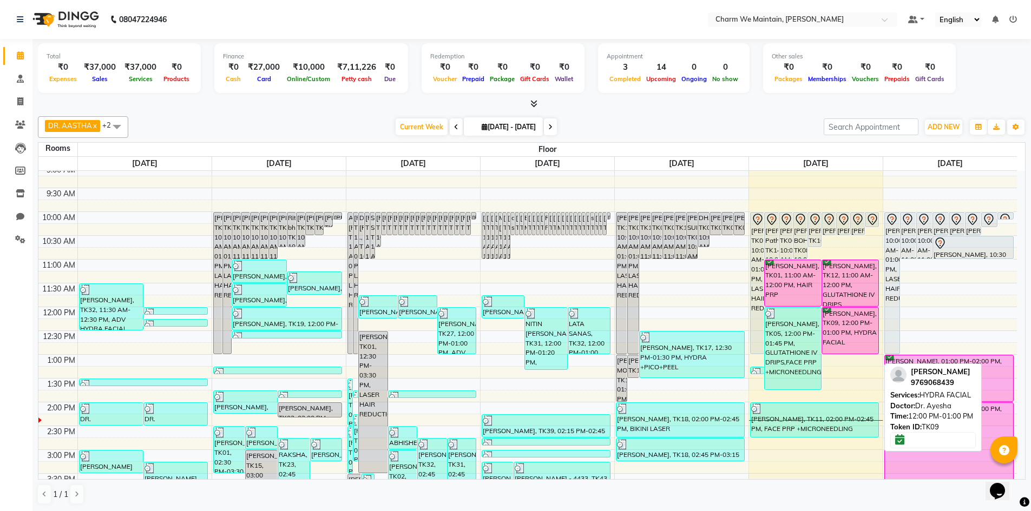
scroll to position [216, 0]
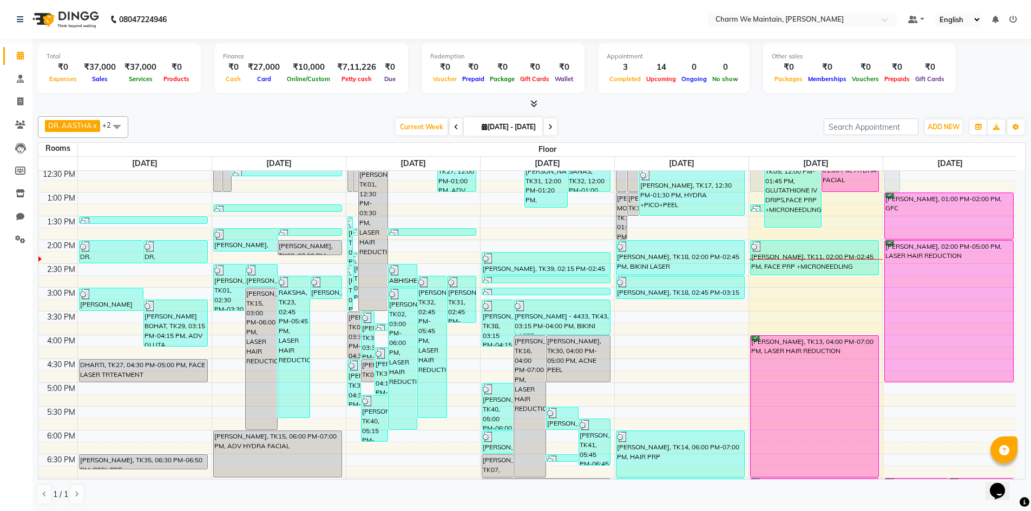
click at [839, 233] on div "8:00 AM 8:30 AM 9:00 AM 9:30 AM 10:00 AM 10:30 AM 11:00 AM 11:30 AM 12:00 PM 12…" at bounding box center [527, 312] width 978 height 714
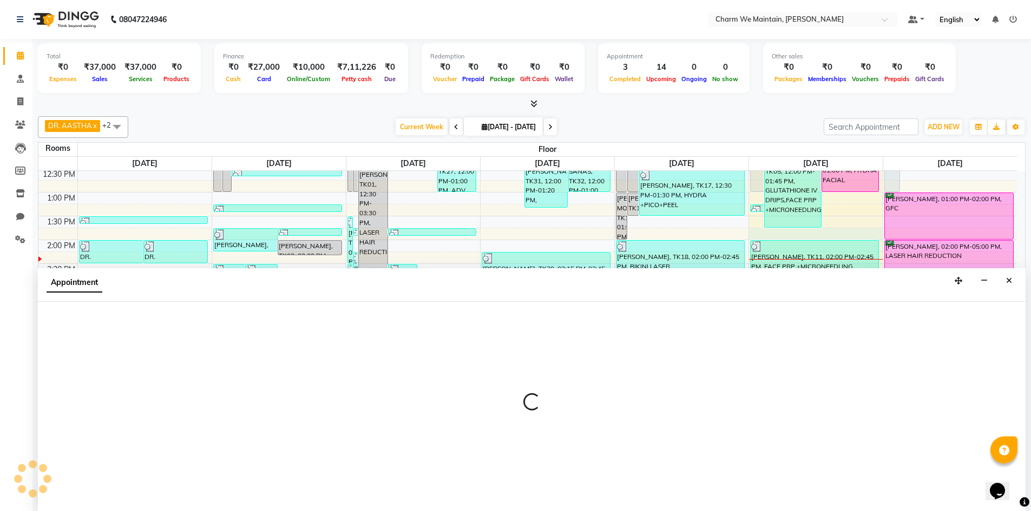
select select "tentative"
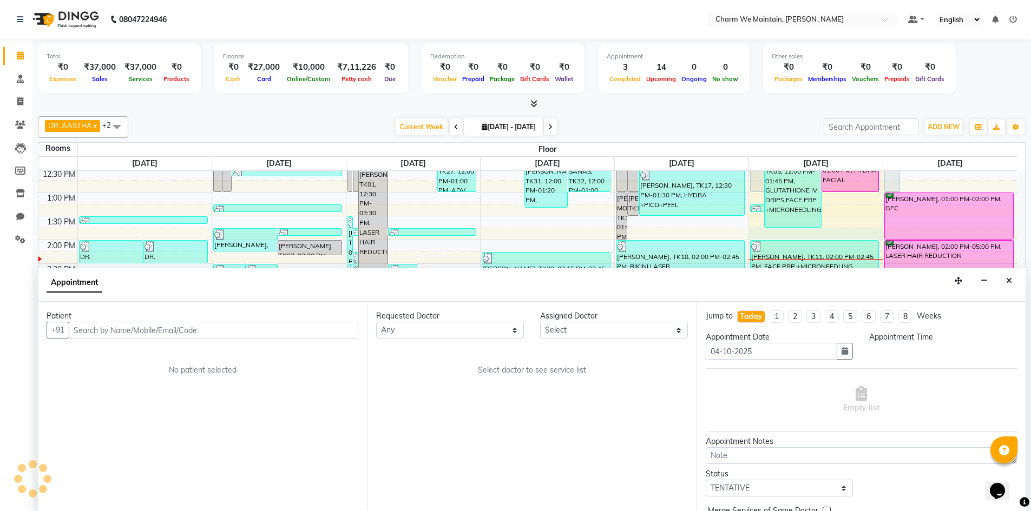
scroll to position [1, 0]
select select "825"
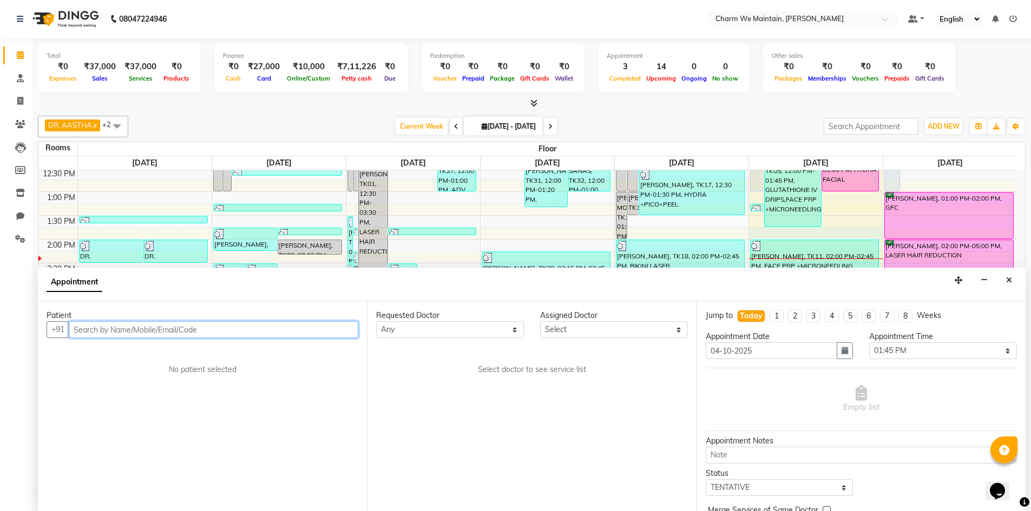
click at [217, 329] on input "text" at bounding box center [213, 329] width 289 height 17
type input "[PERSON_NAME]"
click at [351, 333] on span "Add Patient" at bounding box center [333, 330] width 41 height 10
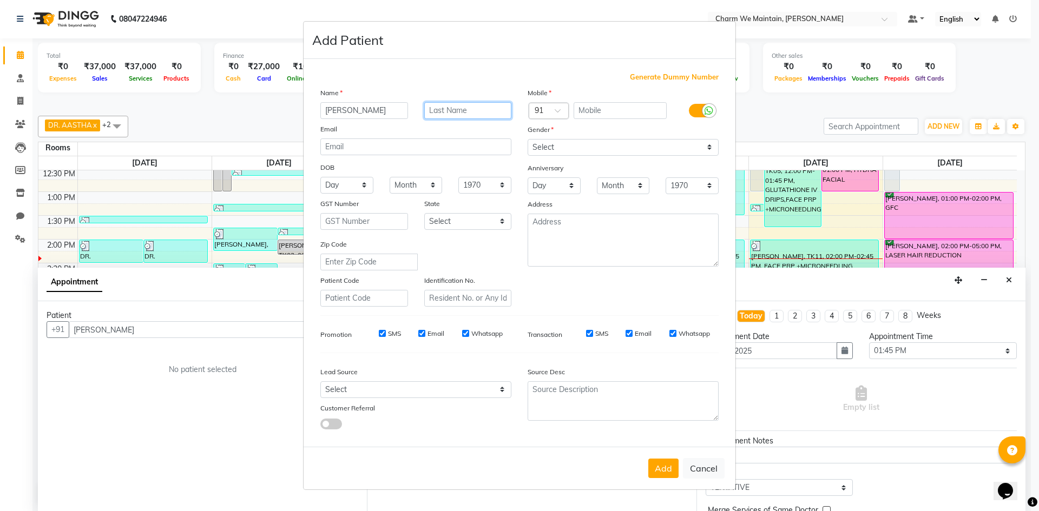
click at [485, 114] on input "text" at bounding box center [468, 110] width 88 height 17
click at [621, 150] on select "Select [DEMOGRAPHIC_DATA] [DEMOGRAPHIC_DATA] Other Prefer Not To Say" at bounding box center [622, 147] width 191 height 17
select select "[DEMOGRAPHIC_DATA]"
click at [527, 139] on select "Select [DEMOGRAPHIC_DATA] [DEMOGRAPHIC_DATA] Other Prefer Not To Say" at bounding box center [622, 147] width 191 height 17
click at [599, 111] on input "text" at bounding box center [620, 110] width 94 height 17
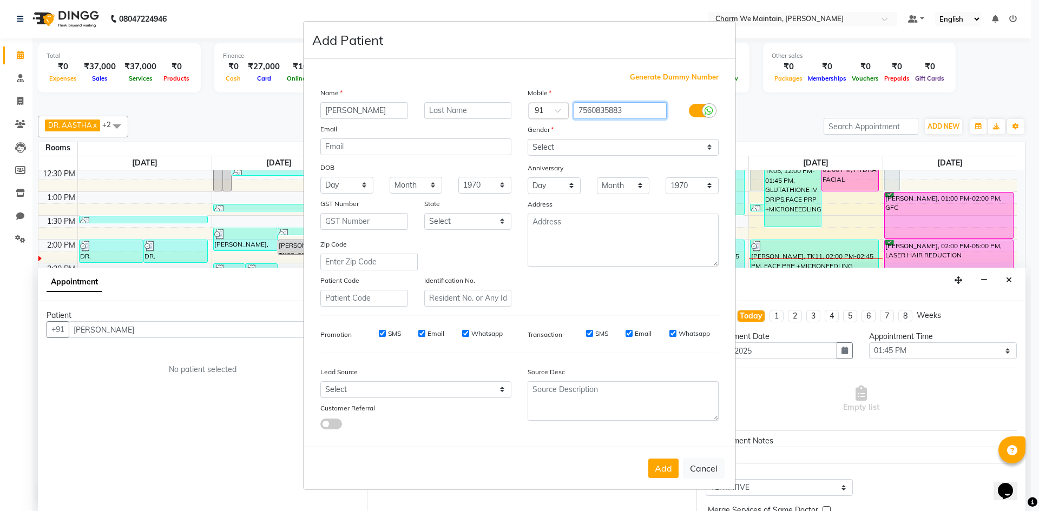
type input "7560835883"
click at [597, 147] on select "Select [DEMOGRAPHIC_DATA] [DEMOGRAPHIC_DATA] Other Prefer Not To Say" at bounding box center [622, 147] width 191 height 17
click at [668, 467] on button "Add" at bounding box center [663, 468] width 30 height 19
type input "7560835883"
select select
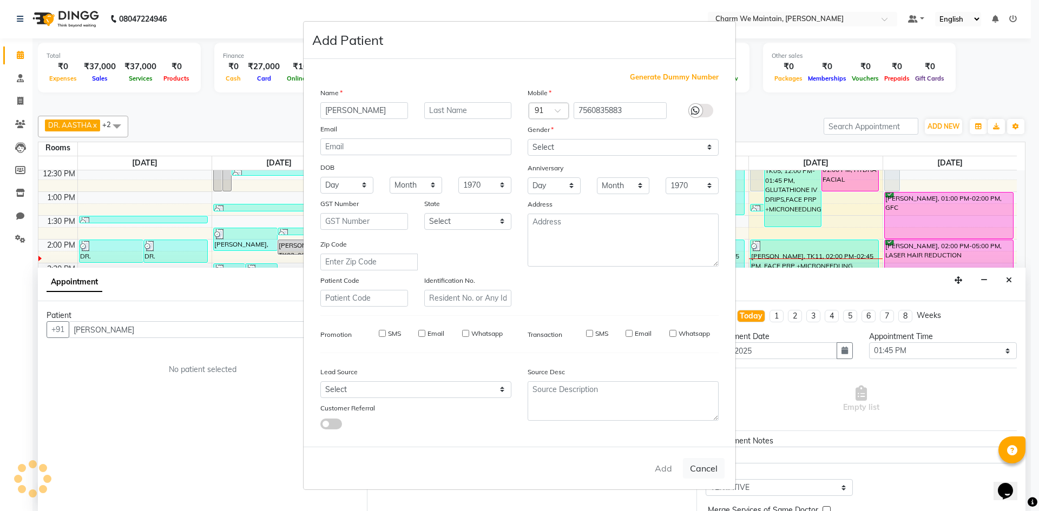
select select
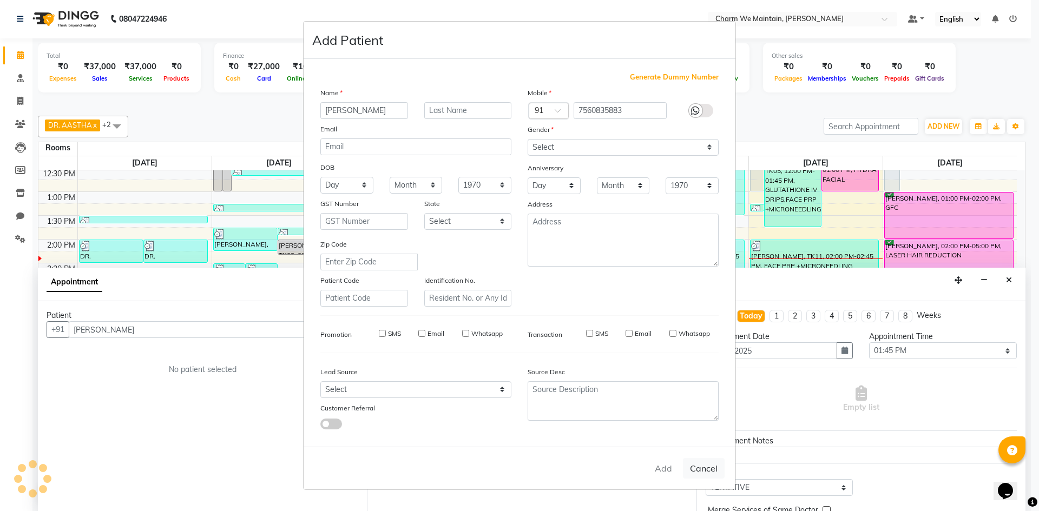
select select
checkbox input "false"
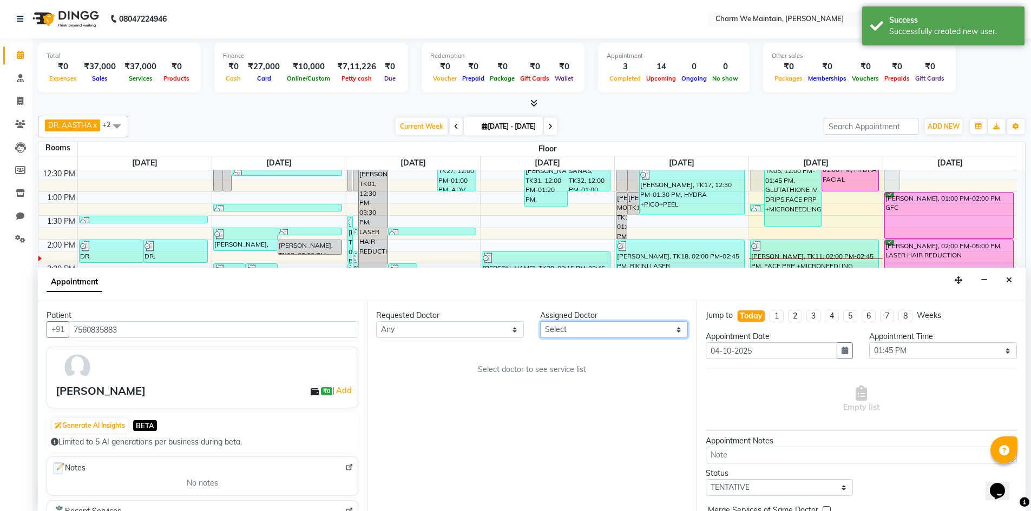
click at [601, 326] on select "Select DR. AYESHA DR. [GEOGRAPHIC_DATA]" at bounding box center [614, 329] width 148 height 17
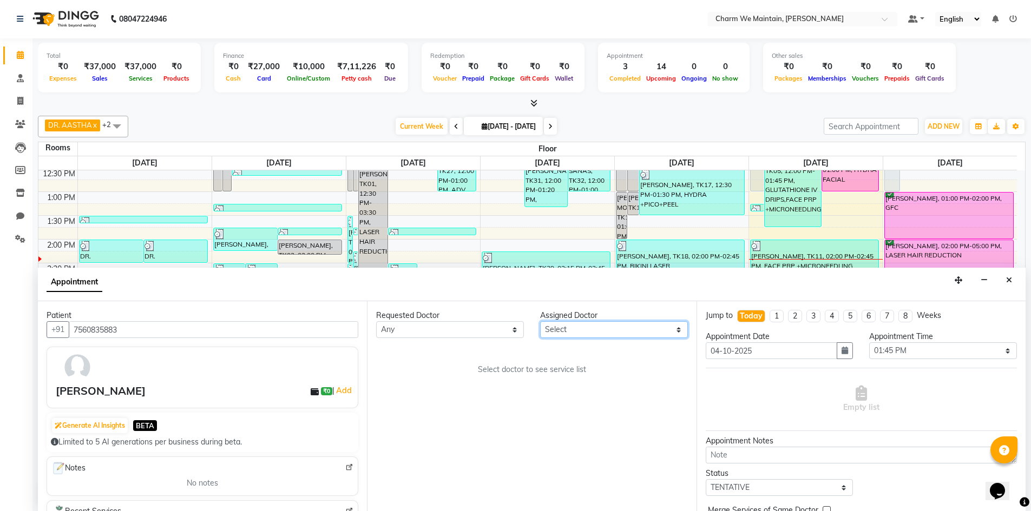
select select "86210"
click at [540, 321] on select "Select DR. AYESHA DR. [GEOGRAPHIC_DATA]" at bounding box center [614, 329] width 148 height 17
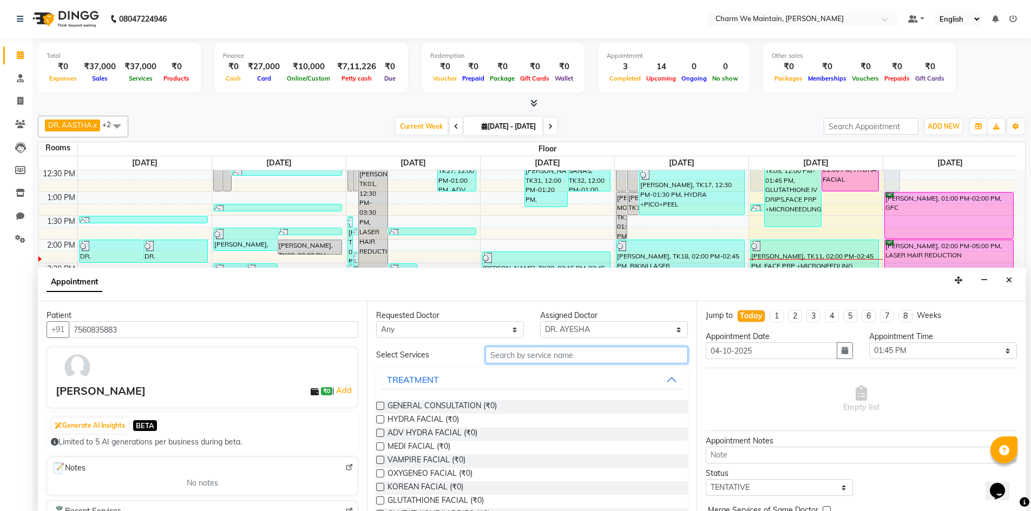
click at [618, 360] on input "text" at bounding box center [586, 355] width 202 height 17
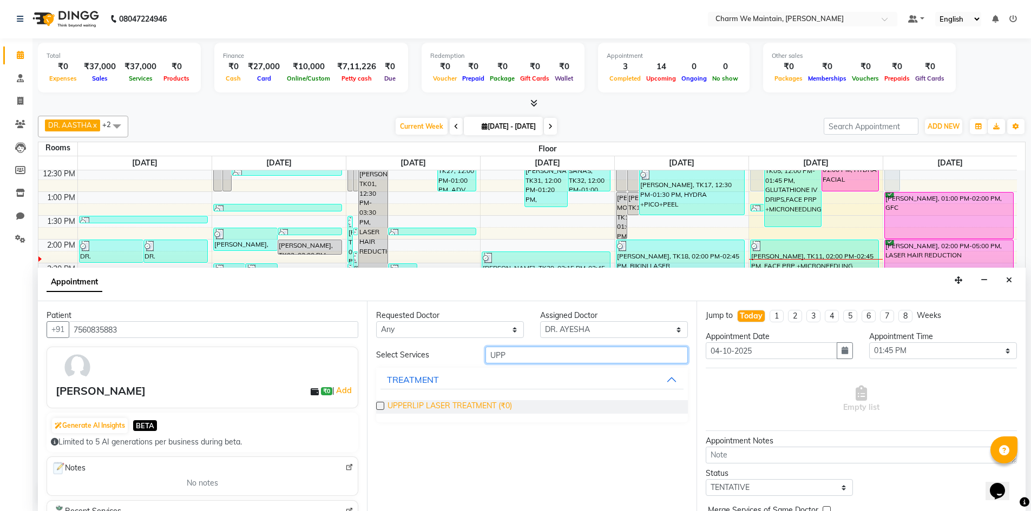
type input "UPP"
click at [456, 406] on span "UPPERLIP LASER TREATMENT (₹0)" at bounding box center [449, 407] width 124 height 14
checkbox input "true"
select select "4343"
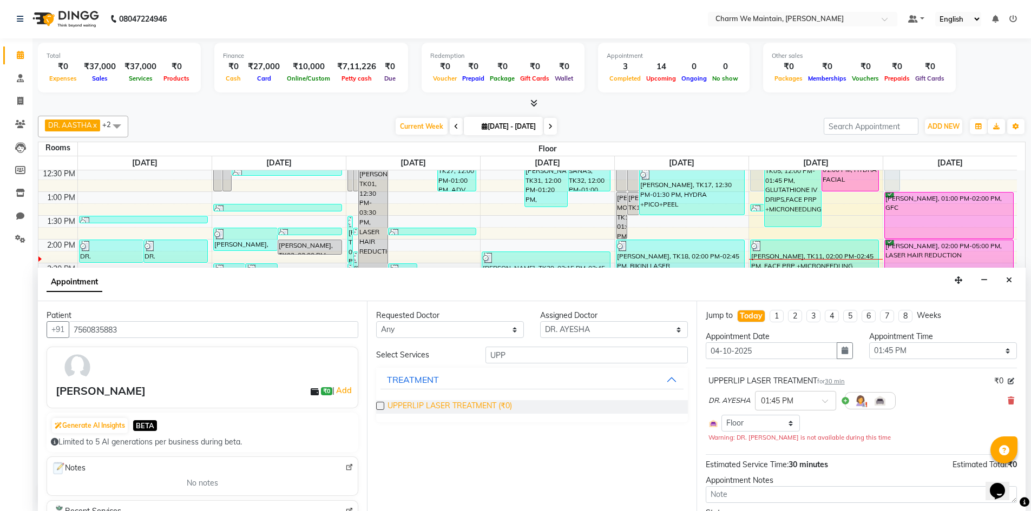
checkbox input "false"
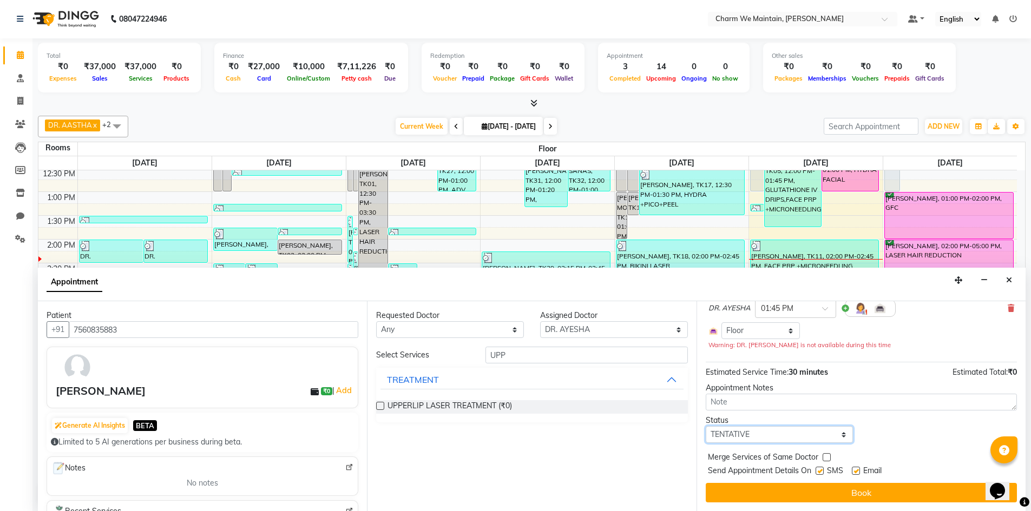
drag, startPoint x: 751, startPoint y: 434, endPoint x: 772, endPoint y: 426, distance: 21.9
click at [751, 434] on select "Select TENTATIVE CONFIRM CHECK-IN UPCOMING" at bounding box center [779, 434] width 148 height 17
select select "confirm booking"
click at [705, 426] on select "Select TENTATIVE CONFIRM CHECK-IN UPCOMING" at bounding box center [779, 434] width 148 height 17
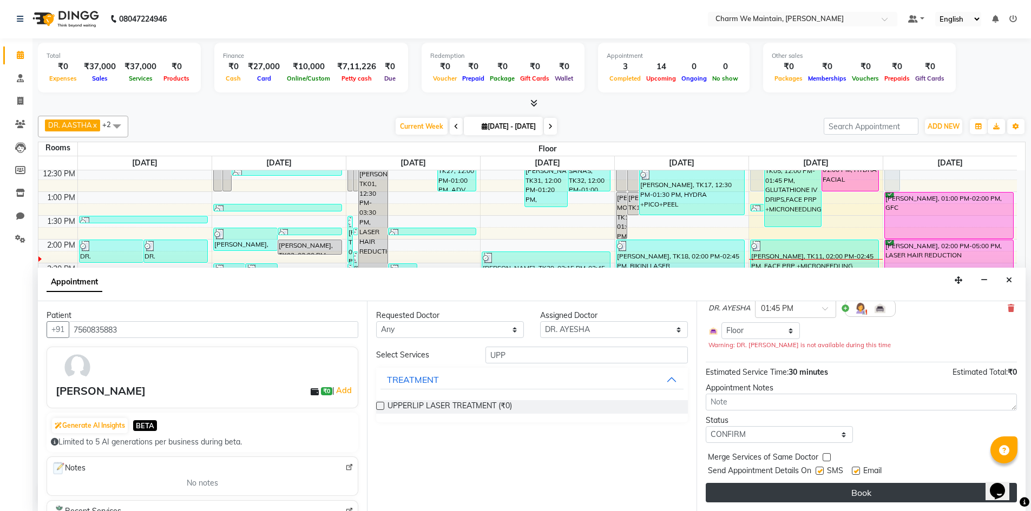
click at [874, 486] on button "Book" at bounding box center [860, 492] width 311 height 19
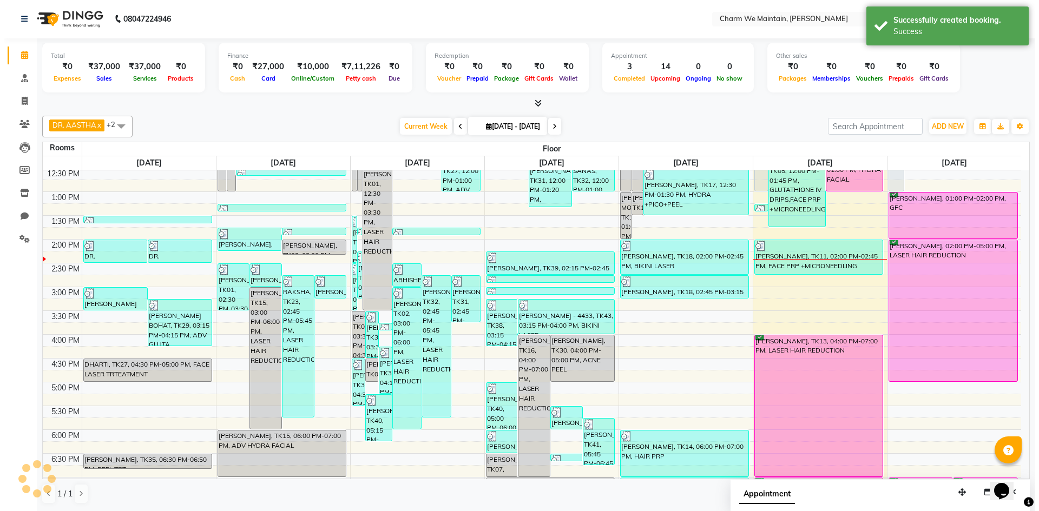
scroll to position [0, 0]
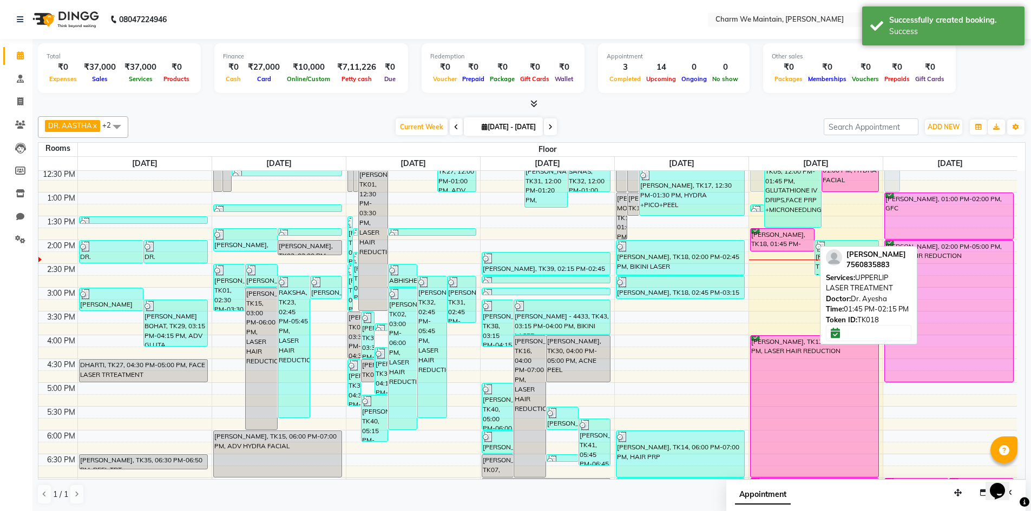
click at [791, 230] on div "[PERSON_NAME], TK18, 01:45 PM-02:15 PM, UPPERLIP LASER TREATMENT" at bounding box center [781, 240] width 63 height 22
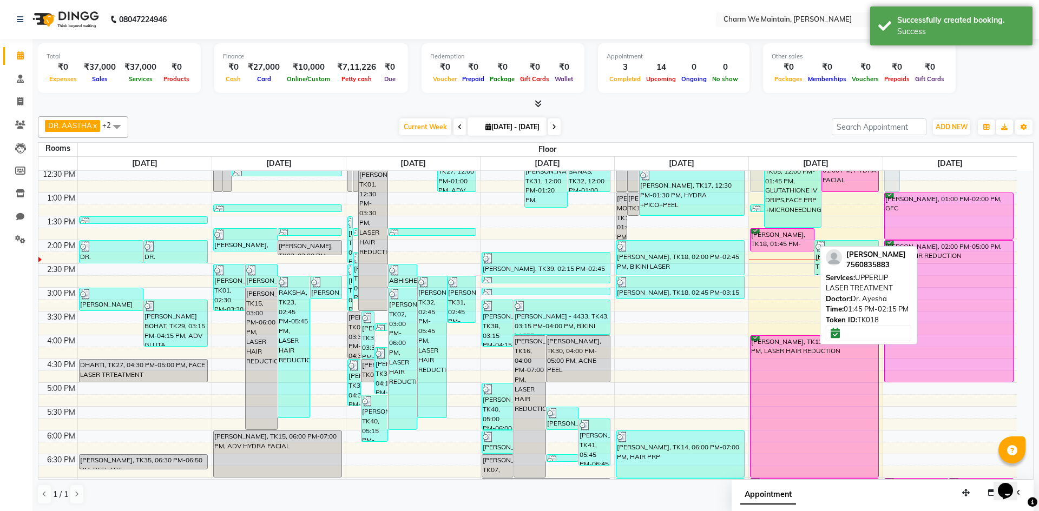
select select "6"
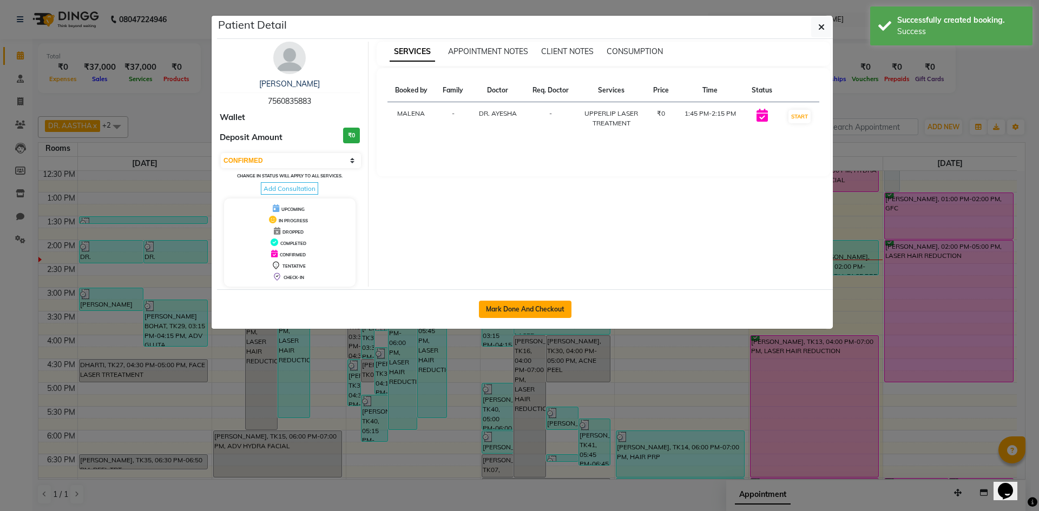
click at [532, 311] on button "Mark Done And Checkout" at bounding box center [525, 309] width 93 height 17
select select "service"
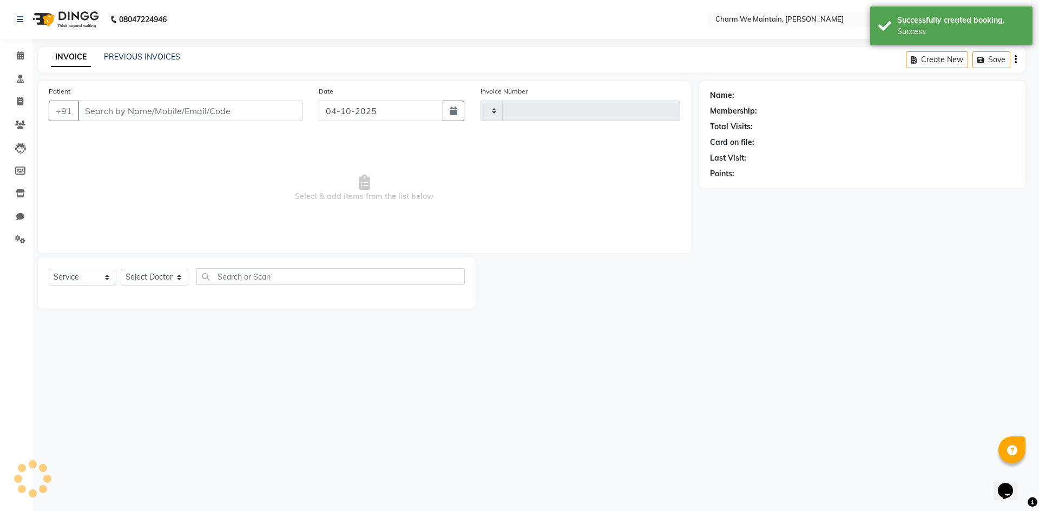
type input "0731"
select select "8618"
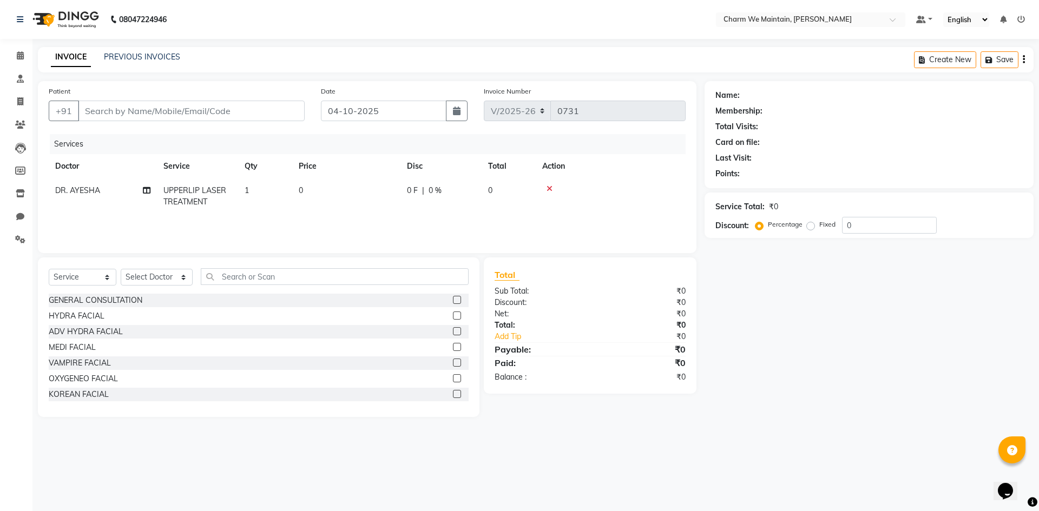
type input "7560835883"
select select "86210"
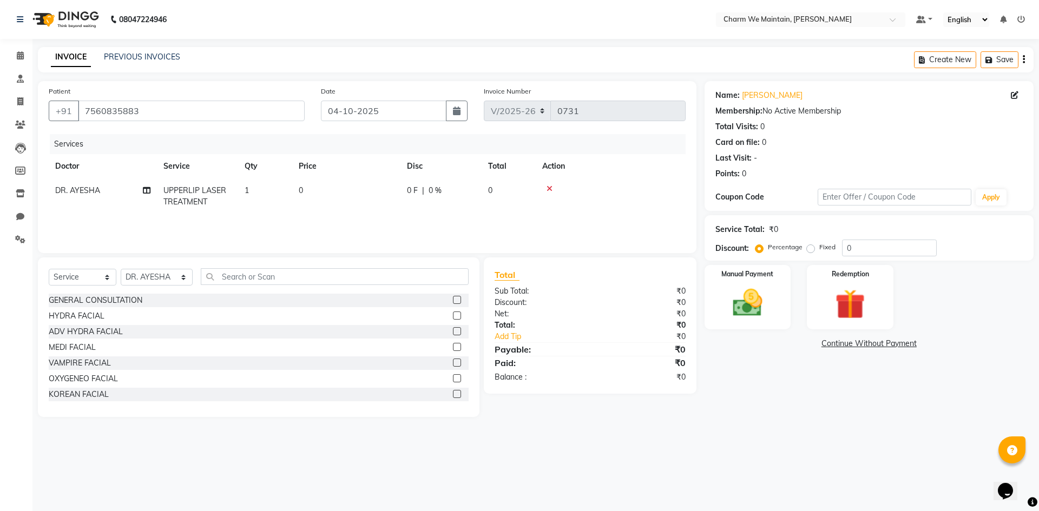
click at [335, 207] on td "0" at bounding box center [346, 197] width 108 height 36
select select "86210"
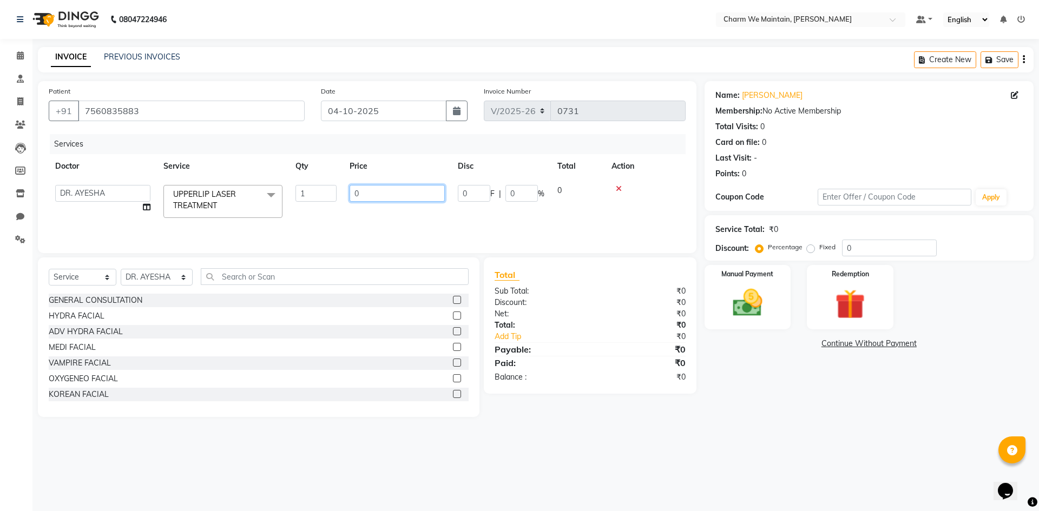
click at [368, 196] on input "0" at bounding box center [397, 193] width 95 height 17
type input "1575"
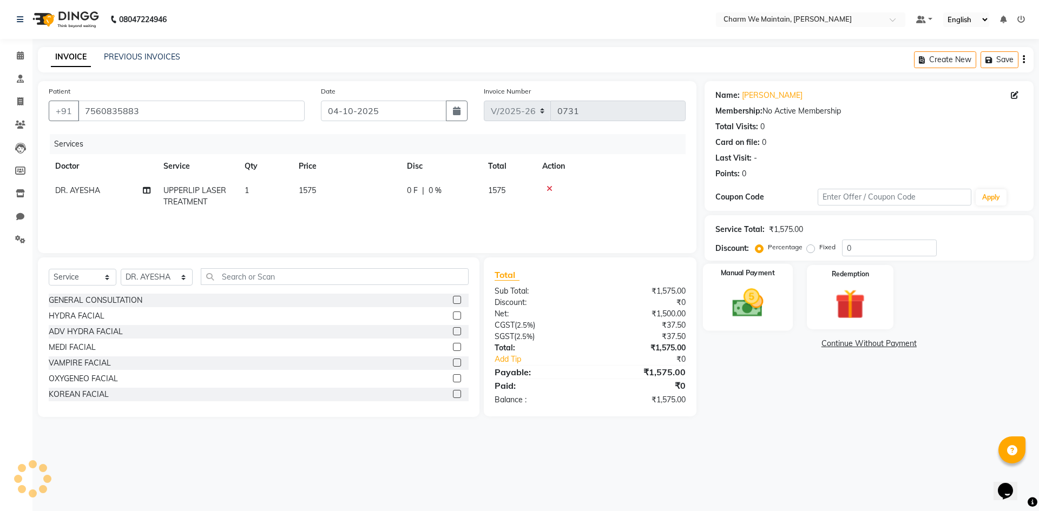
click at [754, 304] on img at bounding box center [747, 303] width 50 height 36
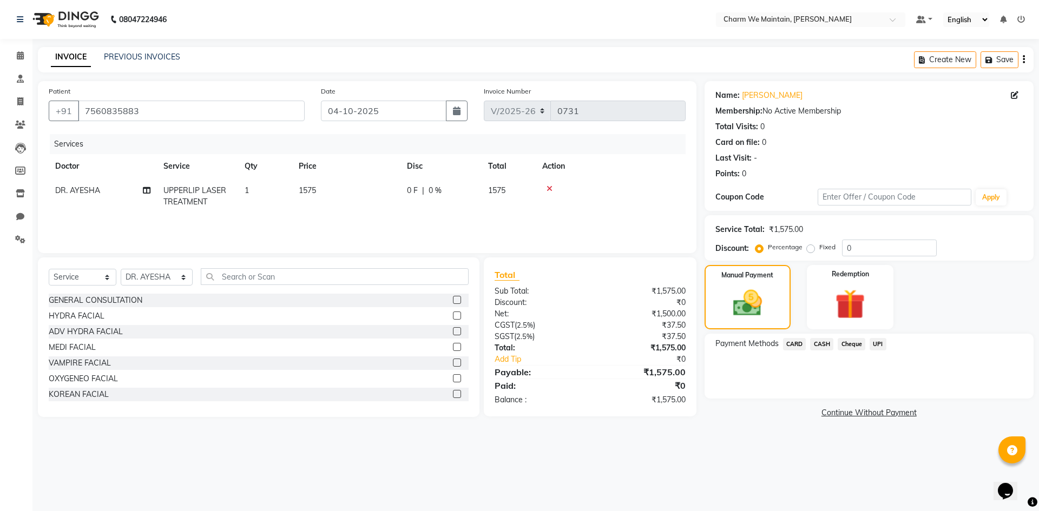
click at [879, 342] on span "UPI" at bounding box center [877, 344] width 17 height 12
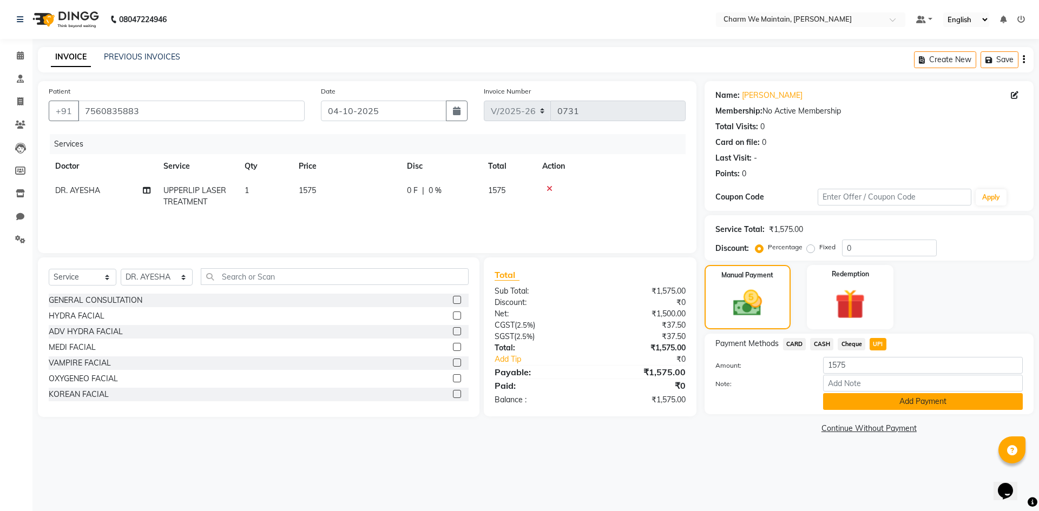
click at [888, 406] on button "Add Payment" at bounding box center [923, 401] width 200 height 17
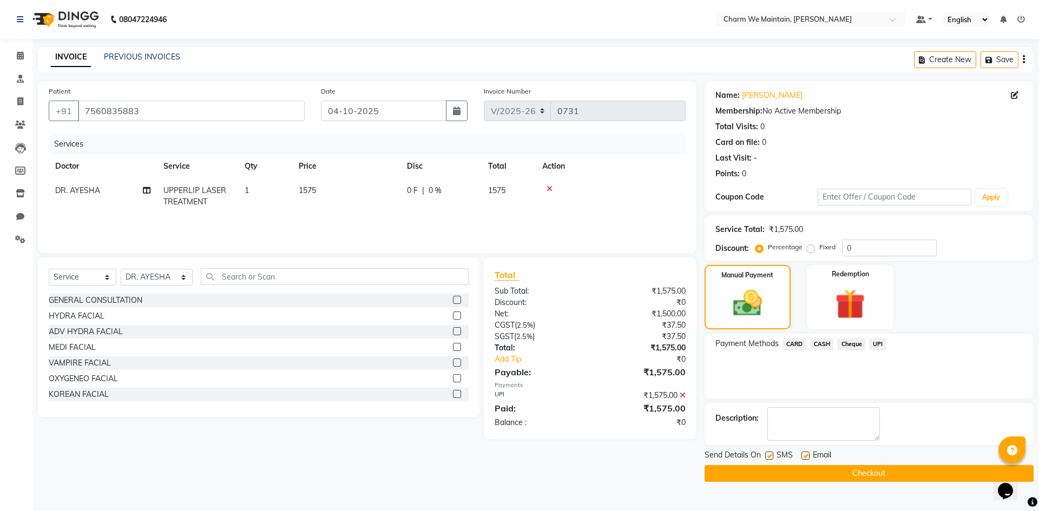
click at [874, 477] on button "Checkout" at bounding box center [868, 473] width 329 height 17
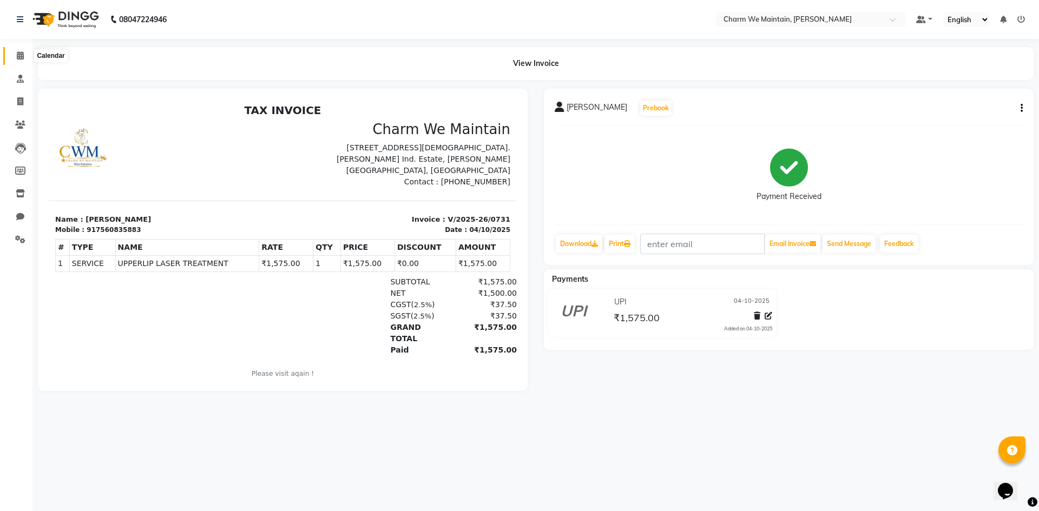
click at [25, 56] on span at bounding box center [20, 56] width 19 height 12
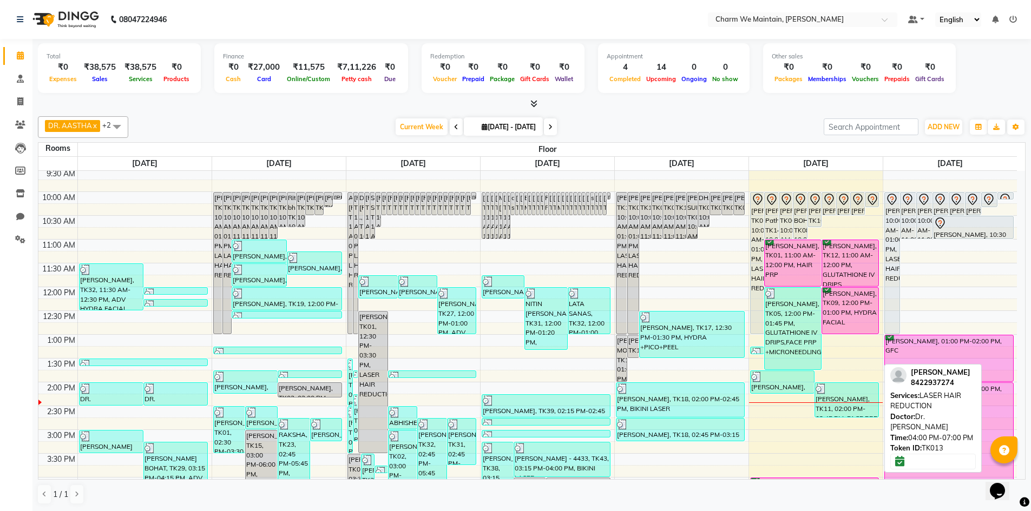
scroll to position [54, 0]
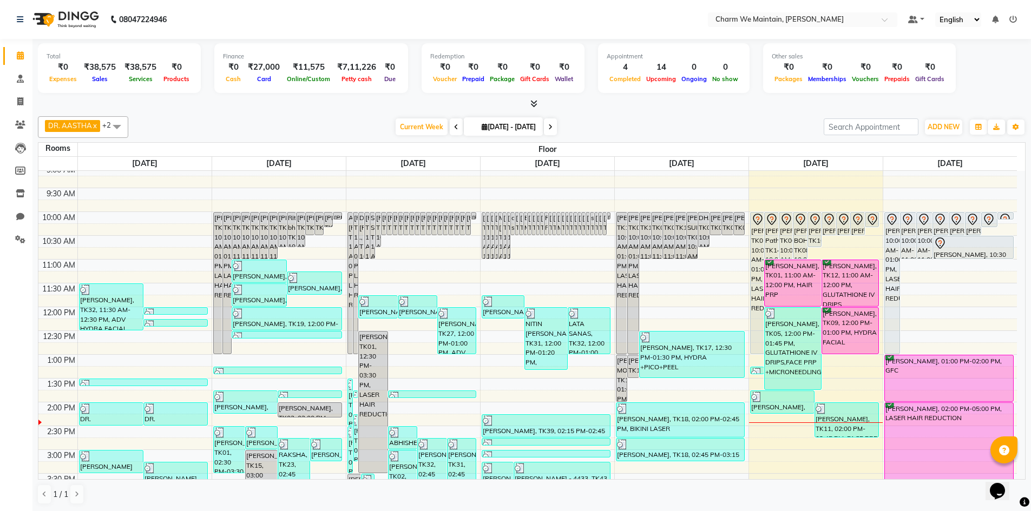
click at [862, 254] on div "8:00 AM 8:30 AM 9:00 AM 9:30 AM 10:00 AM 10:30 AM 11:00 AM 11:30 AM 12:00 PM 12…" at bounding box center [527, 474] width 978 height 714
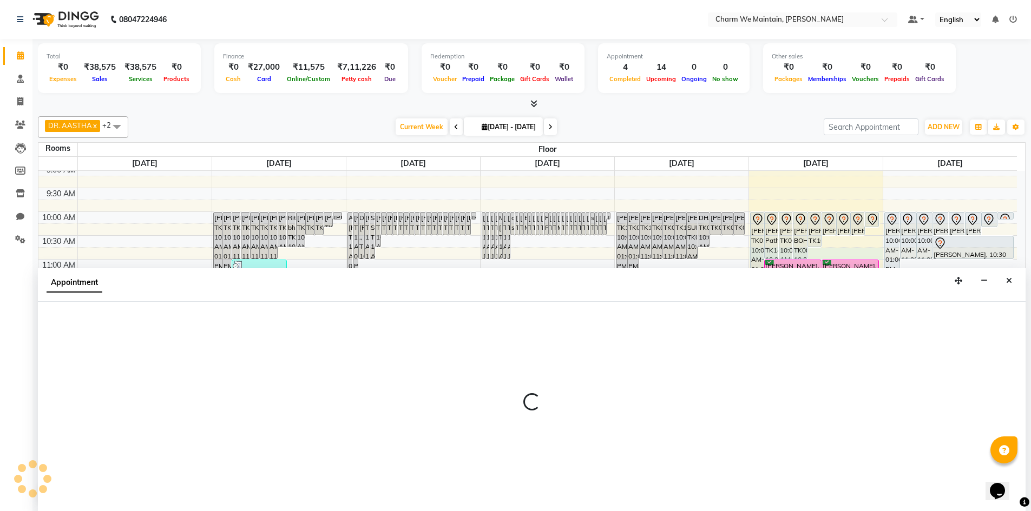
select select "645"
select select "tentative"
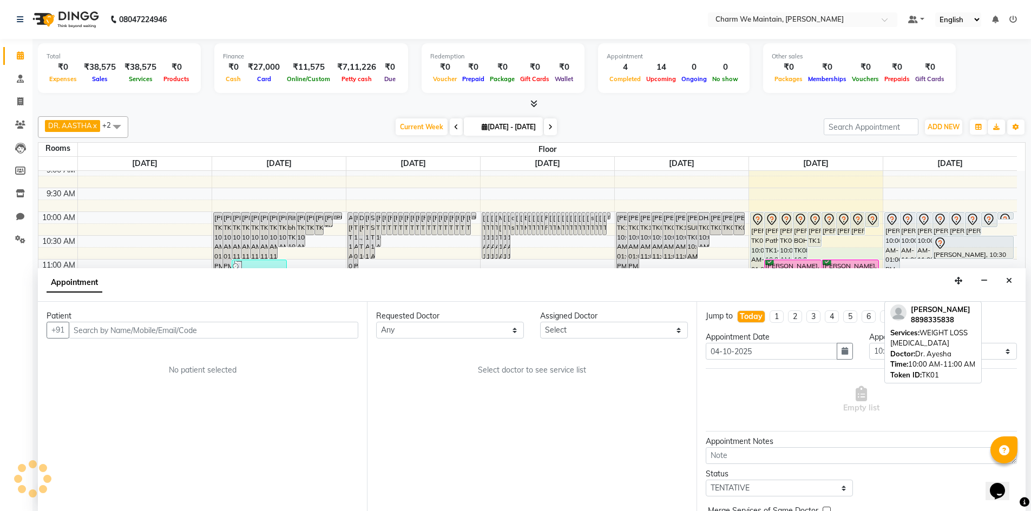
scroll to position [1, 0]
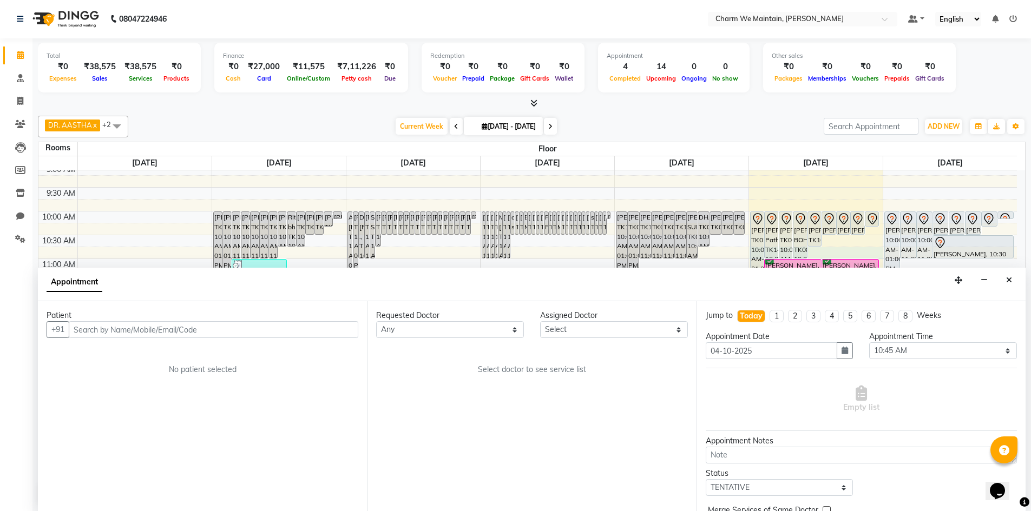
click at [340, 323] on input "text" at bounding box center [213, 329] width 289 height 17
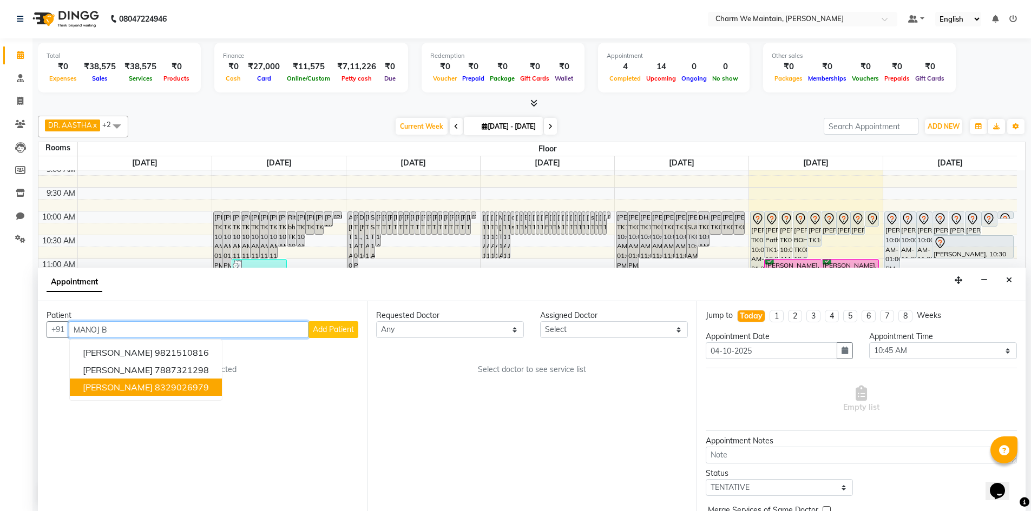
click at [166, 391] on ngb-highlight "8329026979" at bounding box center [182, 387] width 54 height 11
type input "8329026979"
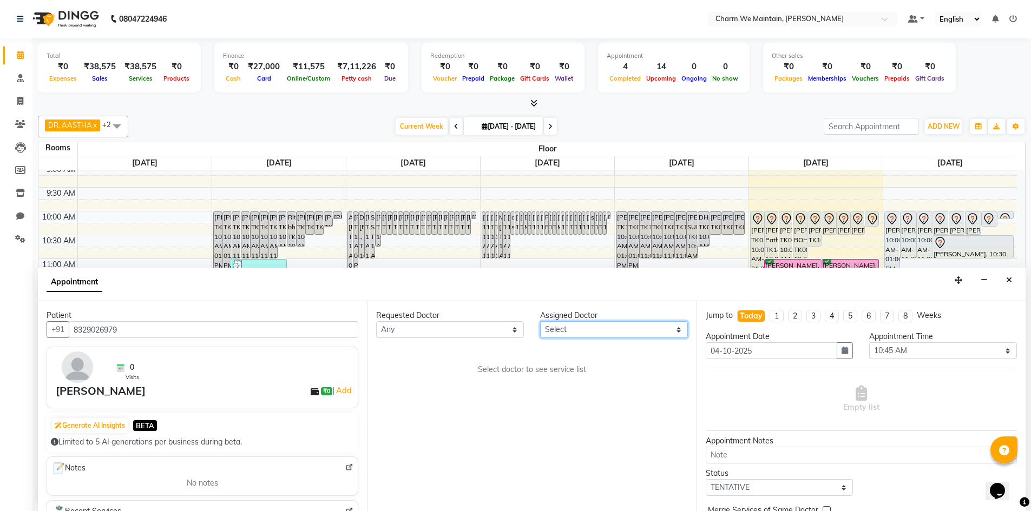
click at [572, 327] on select "Select DR. AYESHA DR. [GEOGRAPHIC_DATA]" at bounding box center [614, 329] width 148 height 17
select select "86210"
click at [540, 321] on select "Select DR. AYESHA DR. [GEOGRAPHIC_DATA]" at bounding box center [614, 329] width 148 height 17
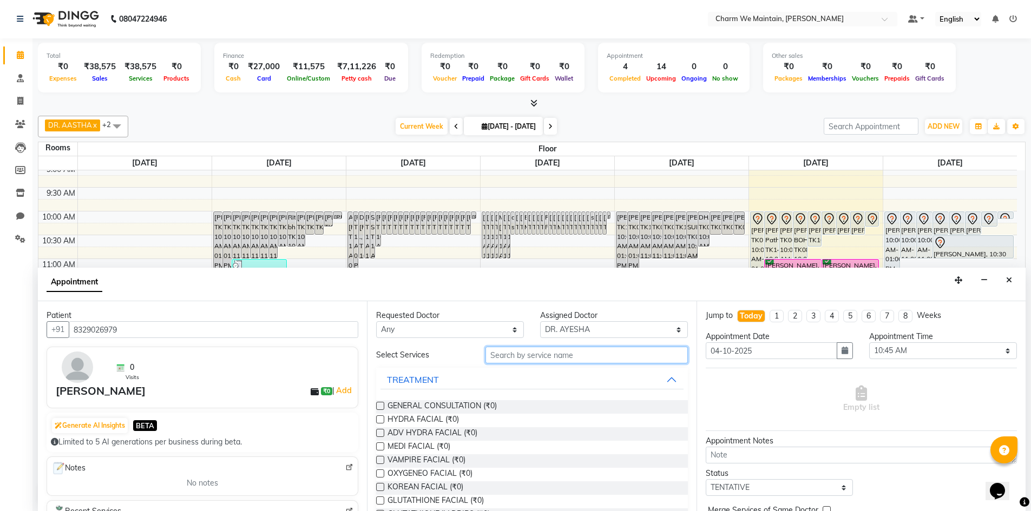
click at [596, 355] on input "text" at bounding box center [586, 355] width 202 height 17
click at [589, 357] on input "text" at bounding box center [586, 355] width 202 height 17
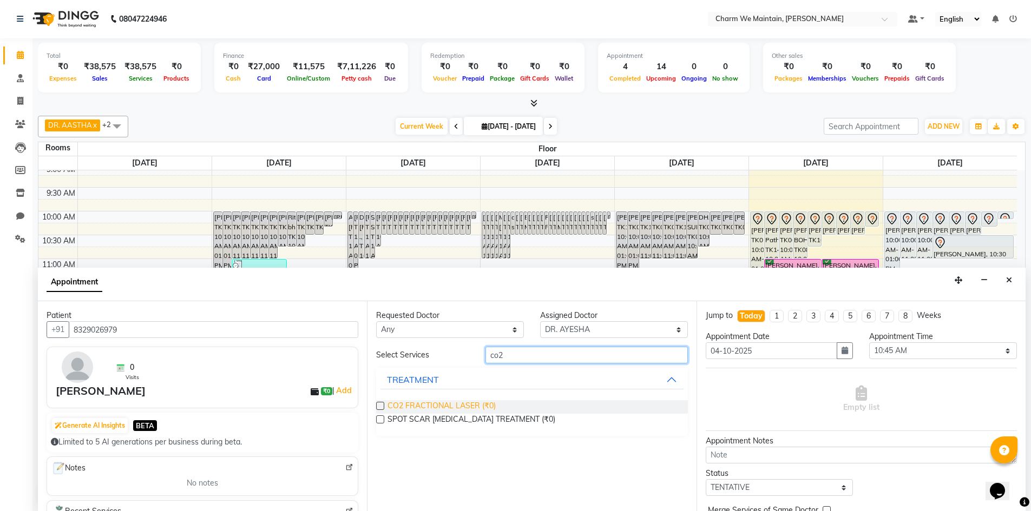
type input "co2"
click at [451, 406] on span "CO2 FRACTIONAL LASER (₹0)" at bounding box center [441, 407] width 108 height 14
checkbox input "true"
select select "4343"
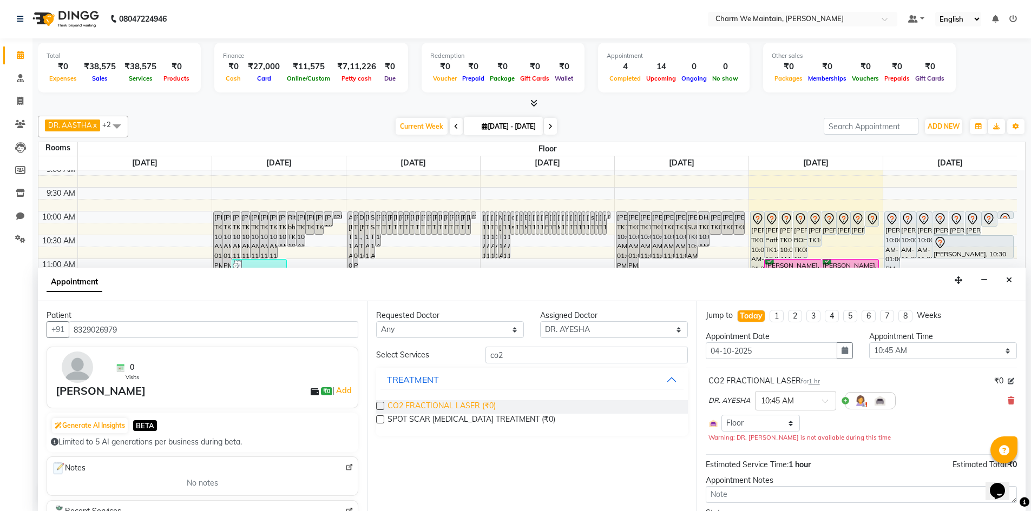
checkbox input "false"
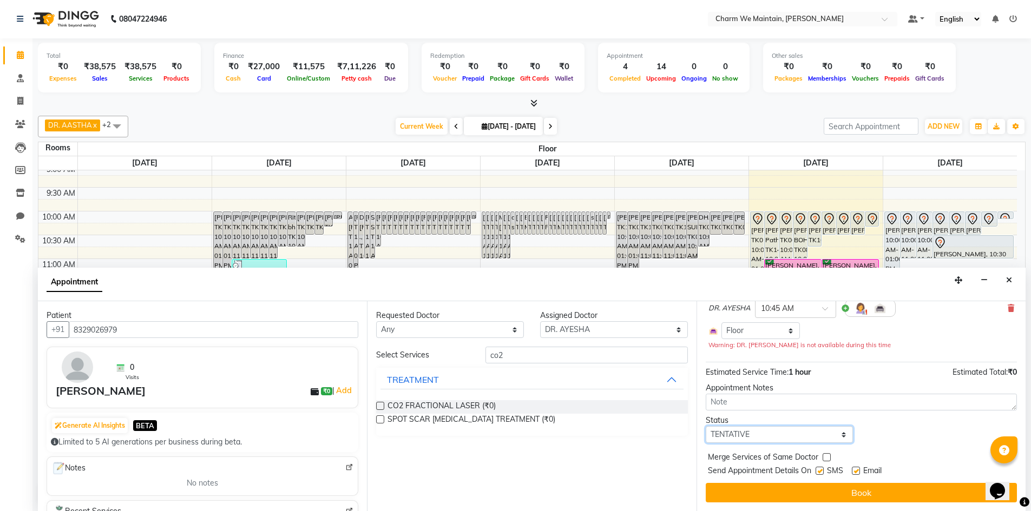
click at [770, 432] on select "Select TENTATIVE CONFIRM CHECK-IN UPCOMING" at bounding box center [779, 434] width 148 height 17
select select "confirm booking"
click at [705, 426] on select "Select TENTATIVE CONFIRM CHECK-IN UPCOMING" at bounding box center [779, 434] width 148 height 17
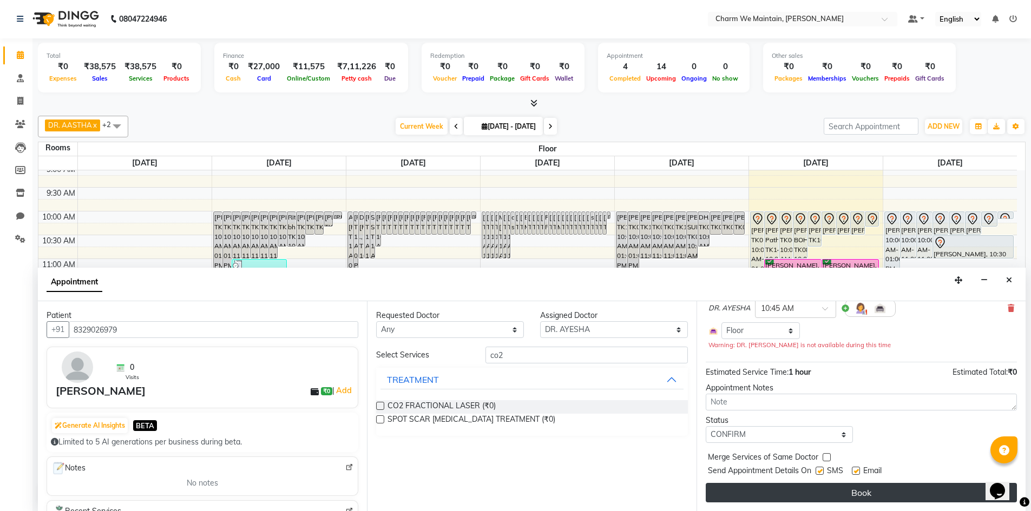
click at [816, 492] on button "Book" at bounding box center [860, 492] width 311 height 19
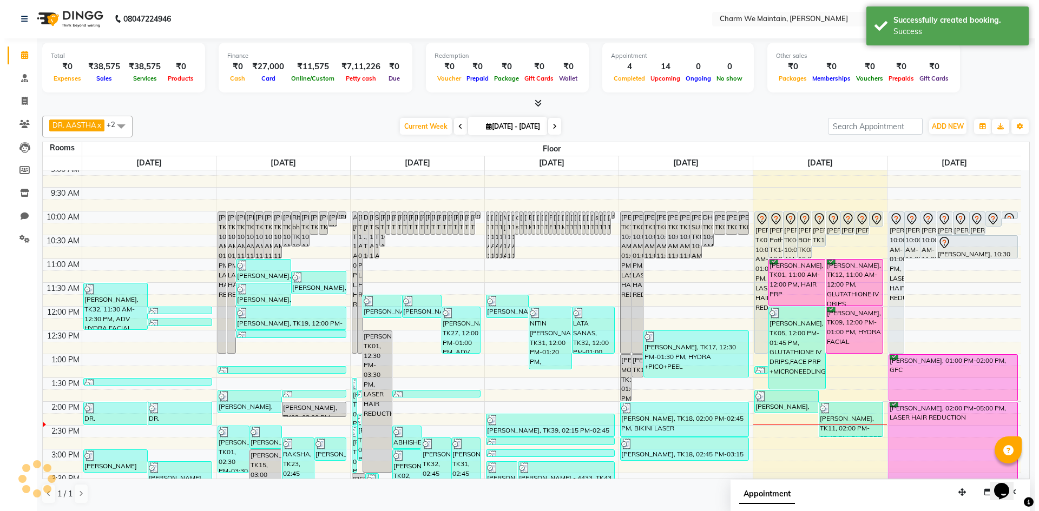
scroll to position [0, 0]
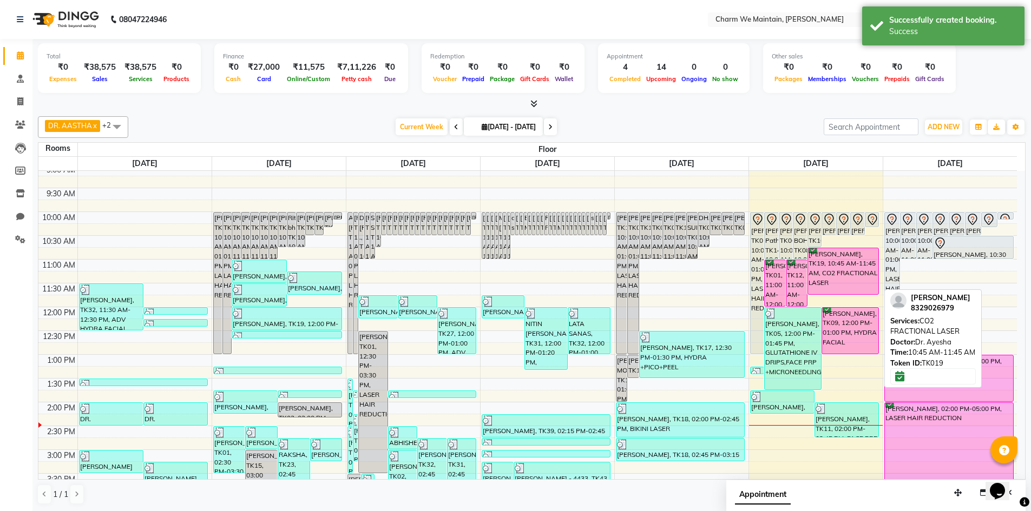
click at [836, 265] on div "[PERSON_NAME], TK19, 10:45 AM-11:45 AM, CO2 FRACTIONAL LASER" at bounding box center [843, 271] width 71 height 46
select select "6"
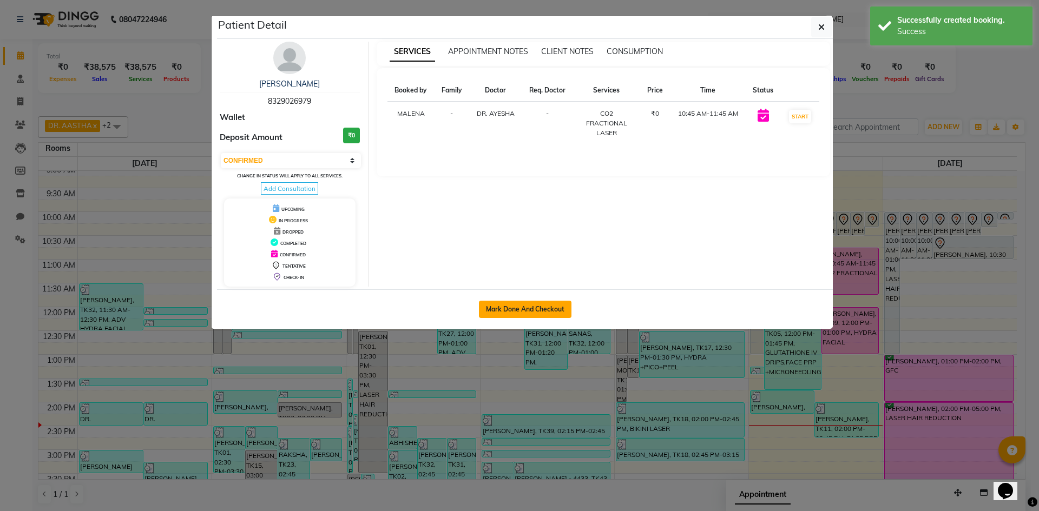
click at [545, 313] on button "Mark Done And Checkout" at bounding box center [525, 309] width 93 height 17
select select "service"
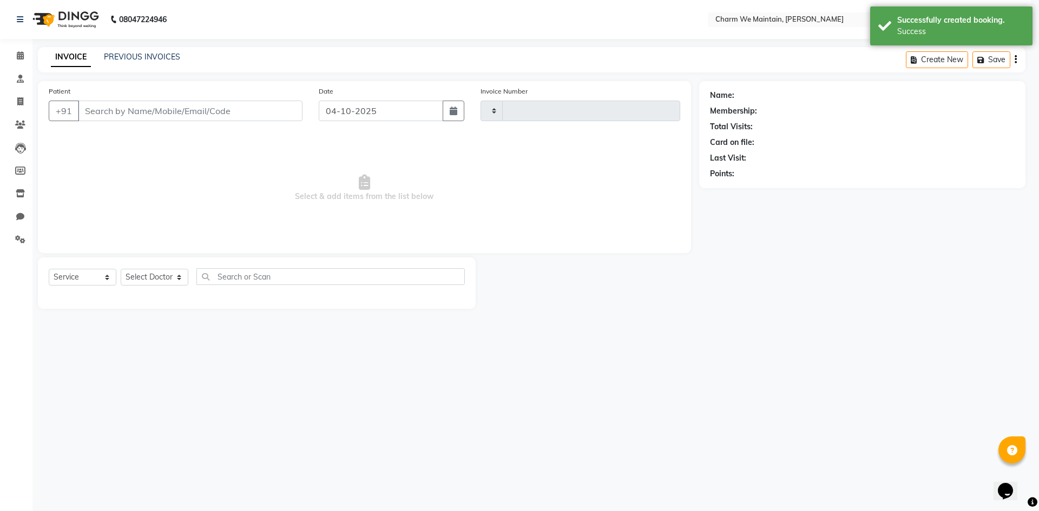
type input "0732"
select select "8618"
type input "8329026979"
select select "86210"
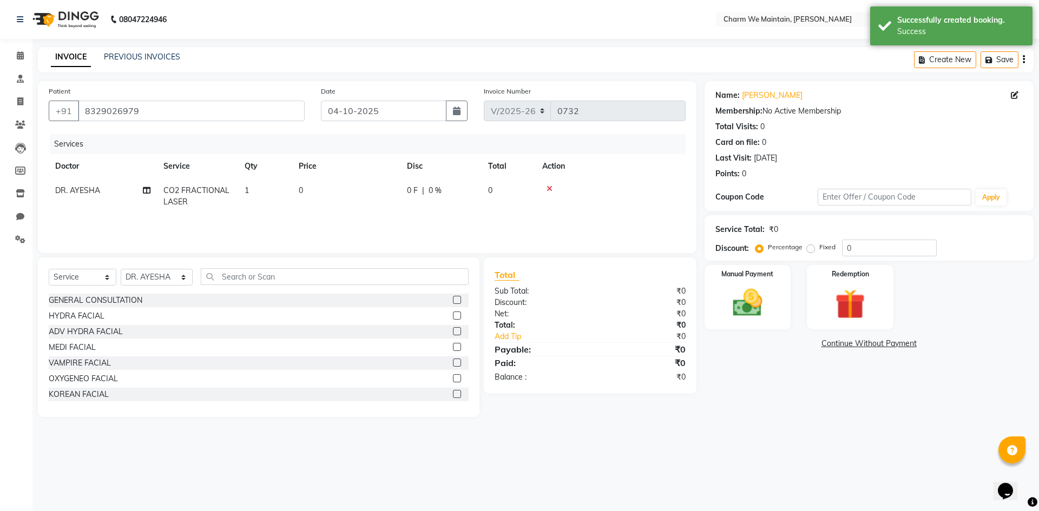
click at [338, 186] on td "0" at bounding box center [346, 197] width 108 height 36
select select "86210"
click at [362, 192] on input "0" at bounding box center [397, 193] width 95 height 17
type input "10000"
click at [744, 311] on img at bounding box center [747, 303] width 50 height 36
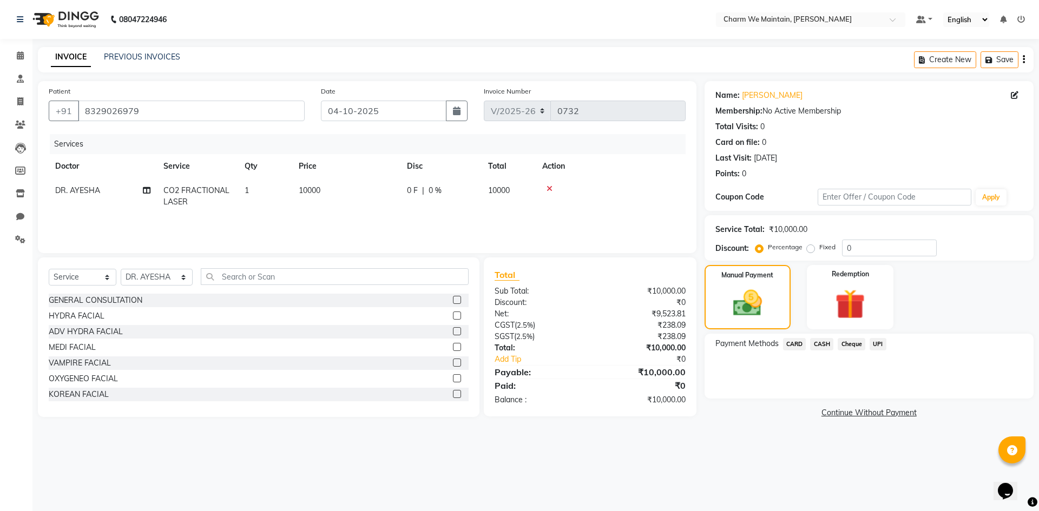
click at [873, 343] on span "UPI" at bounding box center [877, 344] width 17 height 12
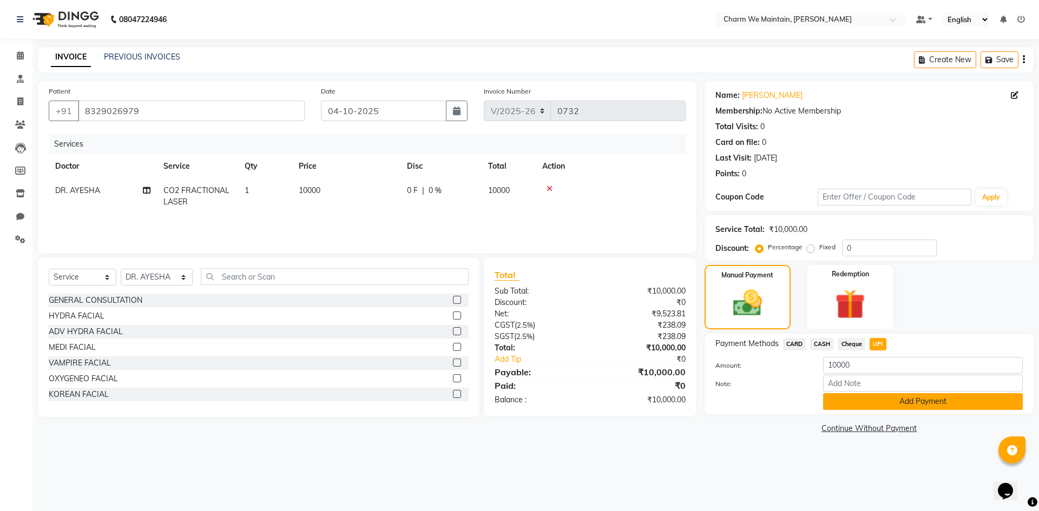
click at [873, 395] on button "Add Payment" at bounding box center [923, 401] width 200 height 17
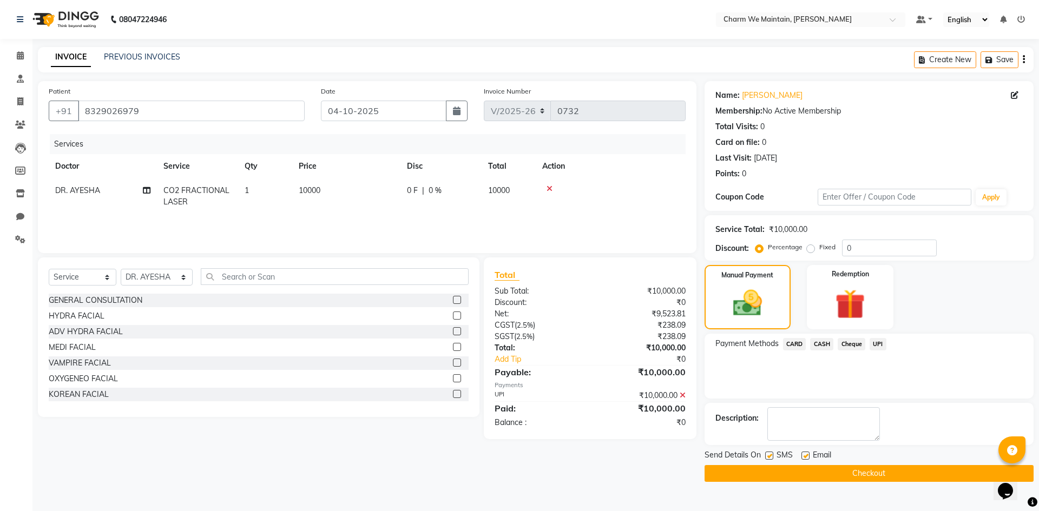
click at [866, 473] on button "Checkout" at bounding box center [868, 473] width 329 height 17
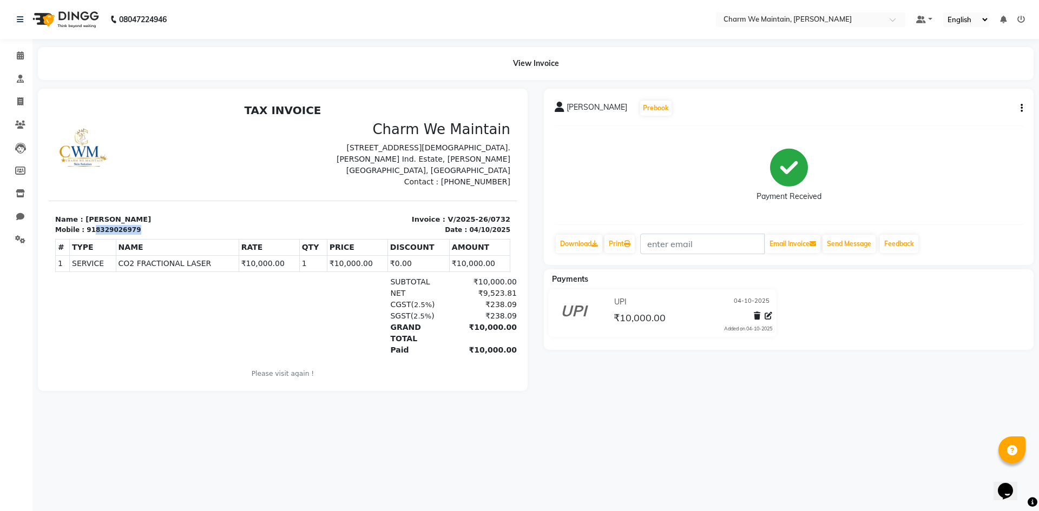
drag, startPoint x: 131, startPoint y: 229, endPoint x: 91, endPoint y: 233, distance: 40.8
click at [91, 233] on div "Mobile : 918329026979" at bounding box center [165, 230] width 221 height 10
copy div "8329026979"
click at [578, 241] on link "Download" at bounding box center [579, 244] width 47 height 18
click at [267, 182] on div at bounding box center [166, 154] width 234 height 67
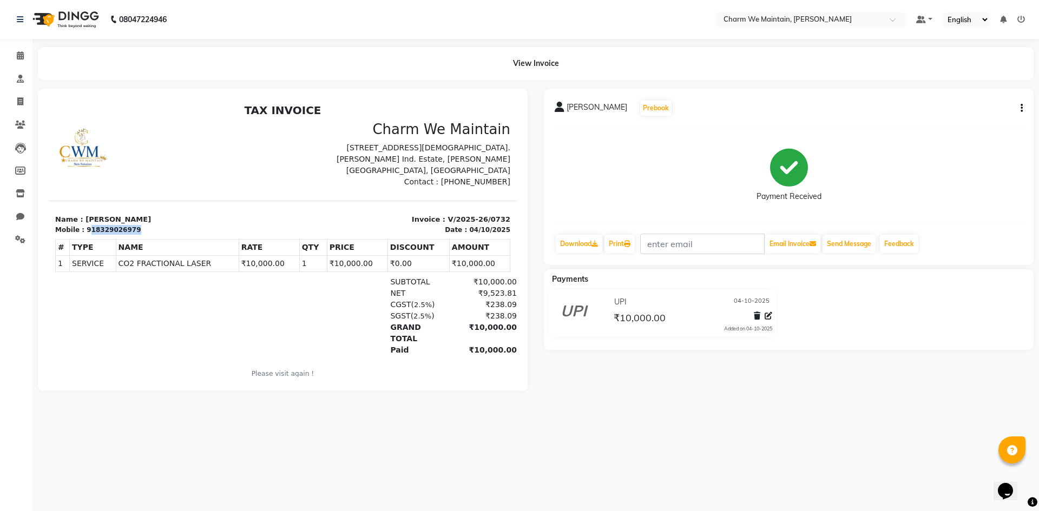
drag, startPoint x: 140, startPoint y: 231, endPoint x: 85, endPoint y: 226, distance: 54.3
click at [85, 226] on div "Mobile : 918329026979" at bounding box center [165, 230] width 221 height 10
copy div "18329026979"
click at [564, 238] on link "Download" at bounding box center [579, 244] width 47 height 18
click at [210, 233] on div "Mobile : 918329026979" at bounding box center [165, 230] width 221 height 10
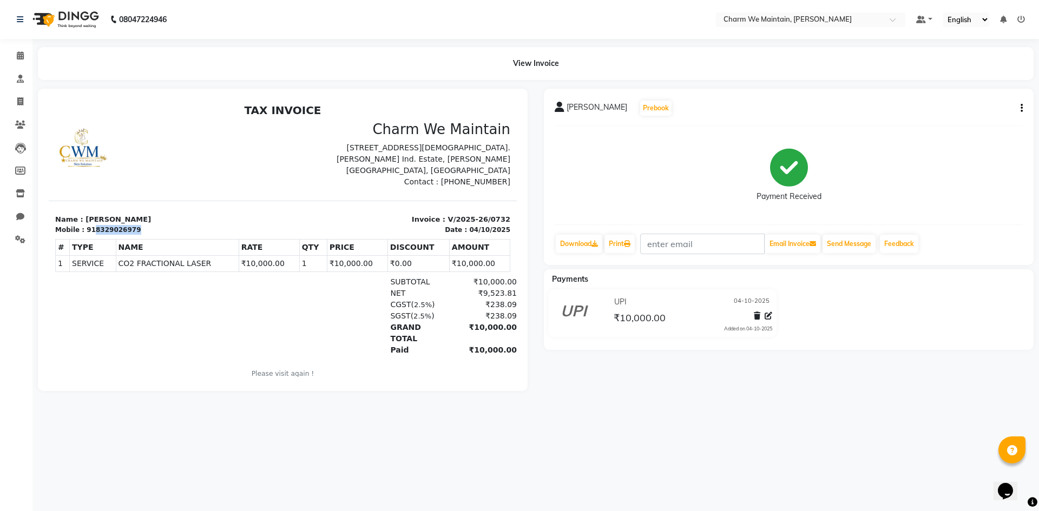
drag, startPoint x: 131, startPoint y: 227, endPoint x: 89, endPoint y: 230, distance: 42.9
click at [89, 230] on div "Mobile : 918329026979" at bounding box center [165, 230] width 221 height 10
copy div "8329026979"
click at [596, 245] on icon at bounding box center [594, 244] width 6 height 6
